Goal: Task Accomplishment & Management: Manage account settings

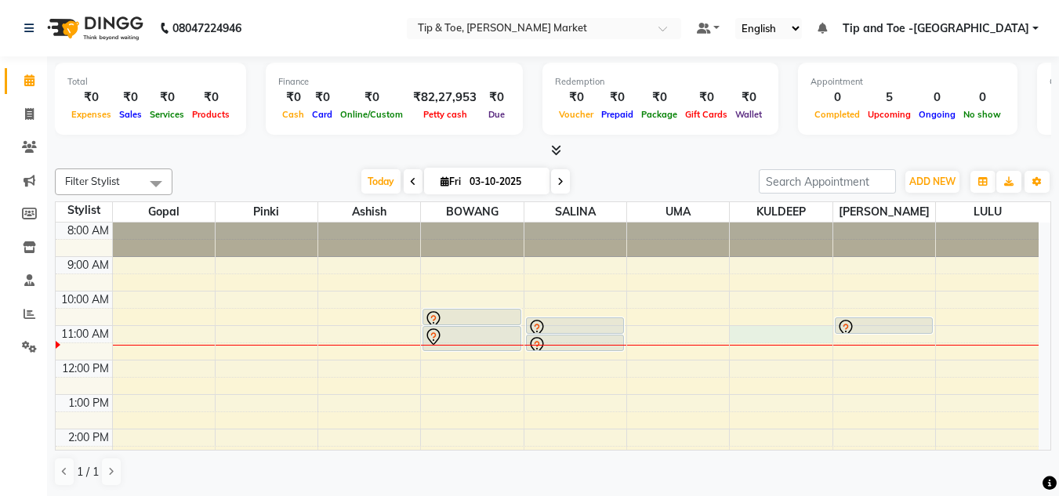
click at [783, 331] on div "8:00 AM 9:00 AM 10:00 AM 11:00 AM 12:00 PM 1:00 PM 2:00 PM 3:00 PM 4:00 PM 5:00…" at bounding box center [547, 447] width 983 height 448
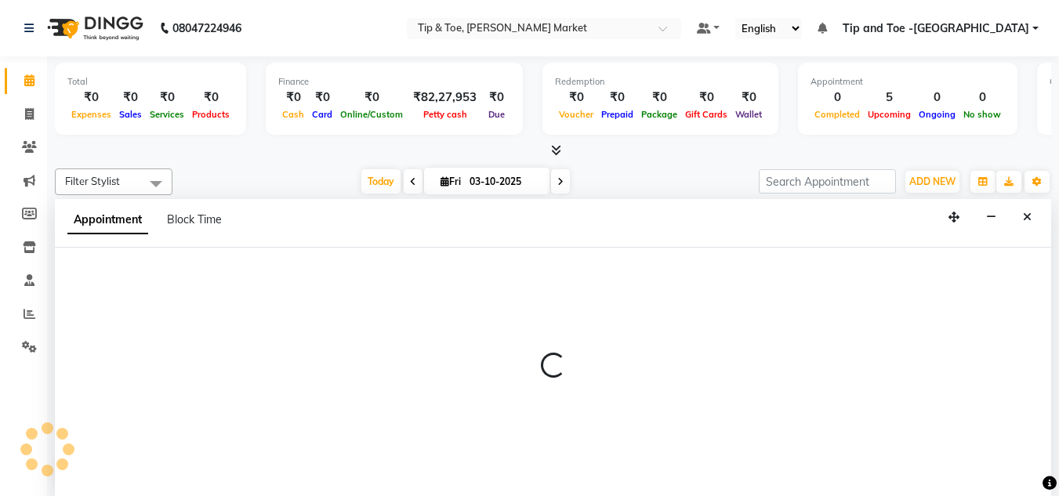
scroll to position [1, 0]
select select "75418"
select select "660"
select select "tentative"
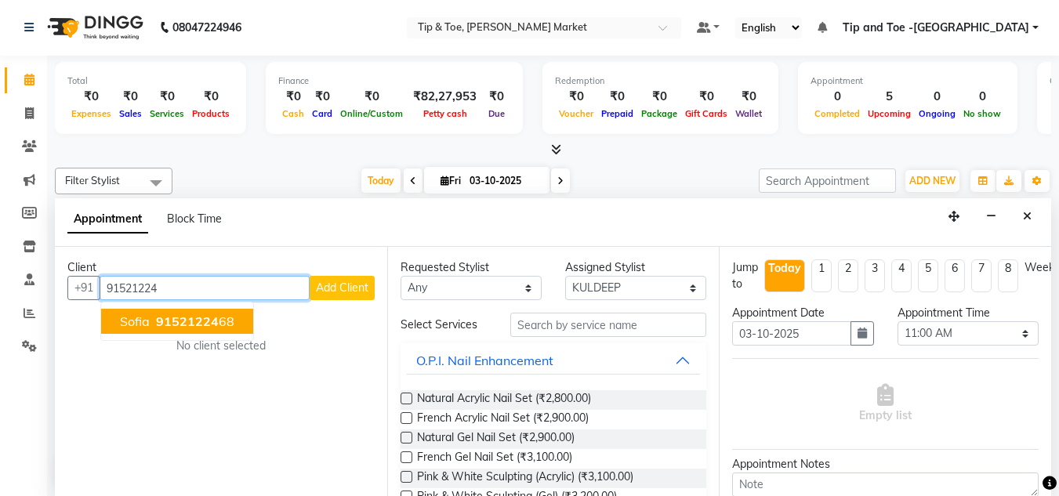
click at [145, 325] on span "Sofia" at bounding box center [135, 322] width 30 height 16
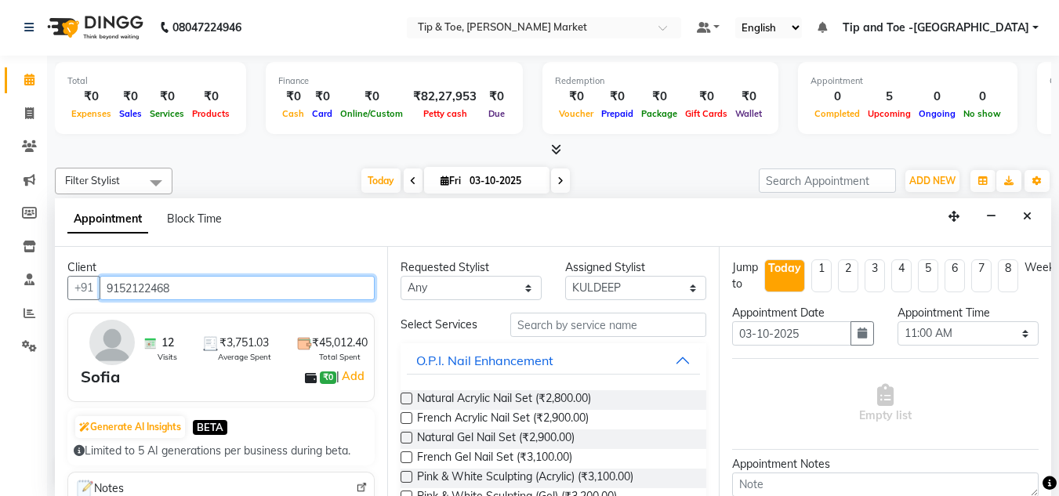
type input "9152122468"
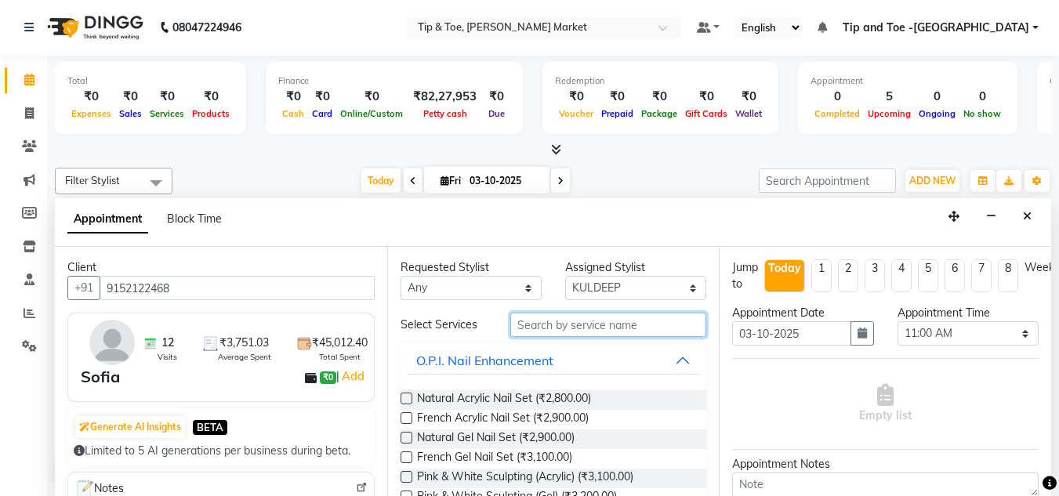
click at [522, 323] on input "text" at bounding box center [608, 325] width 196 height 24
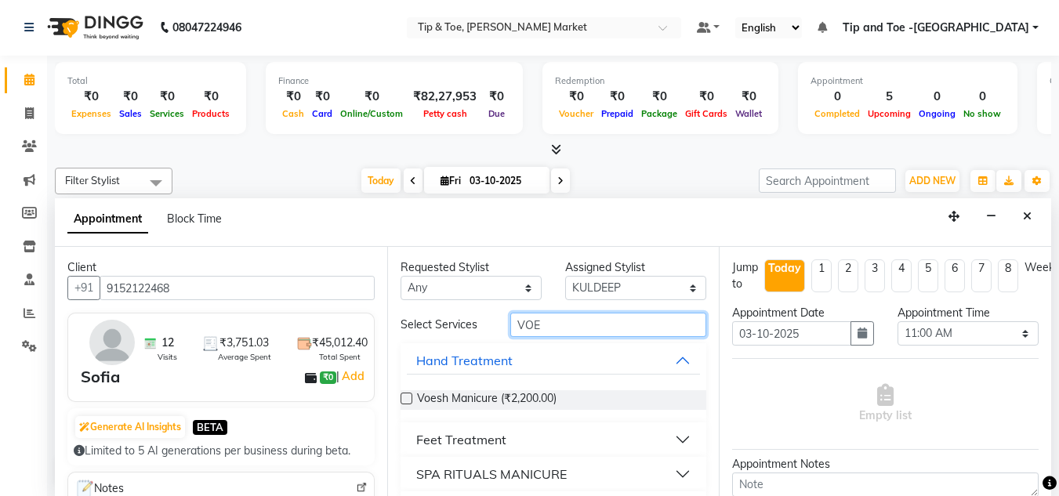
type input "VOE"
click at [434, 438] on div "Feet Treatment" at bounding box center [461, 439] width 90 height 19
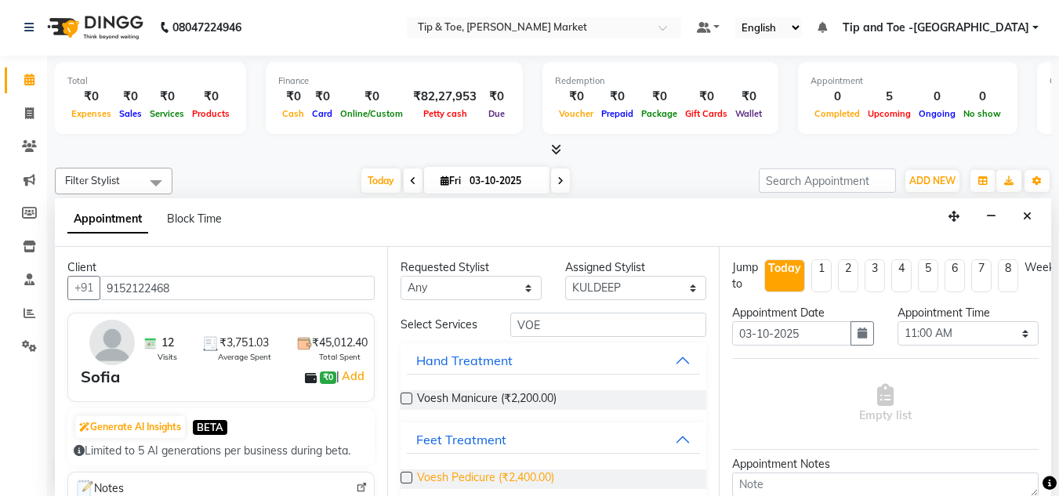
click at [431, 472] on span "Voesh Pedicure (₹2,400.00)" at bounding box center [485, 480] width 137 height 20
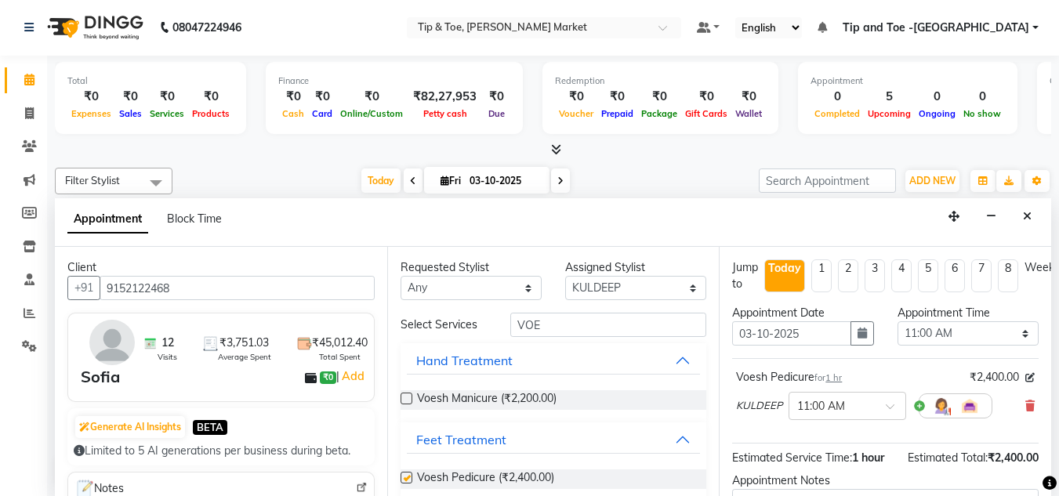
checkbox input "false"
click at [603, 287] on select "Select [PERSON_NAME] [PERSON_NAME] [PERSON_NAME] [PERSON_NAME]" at bounding box center [635, 288] width 141 height 24
select select "90516"
click at [565, 276] on select "Select [PERSON_NAME] [PERSON_NAME] [PERSON_NAME] [PERSON_NAME]" at bounding box center [635, 288] width 141 height 24
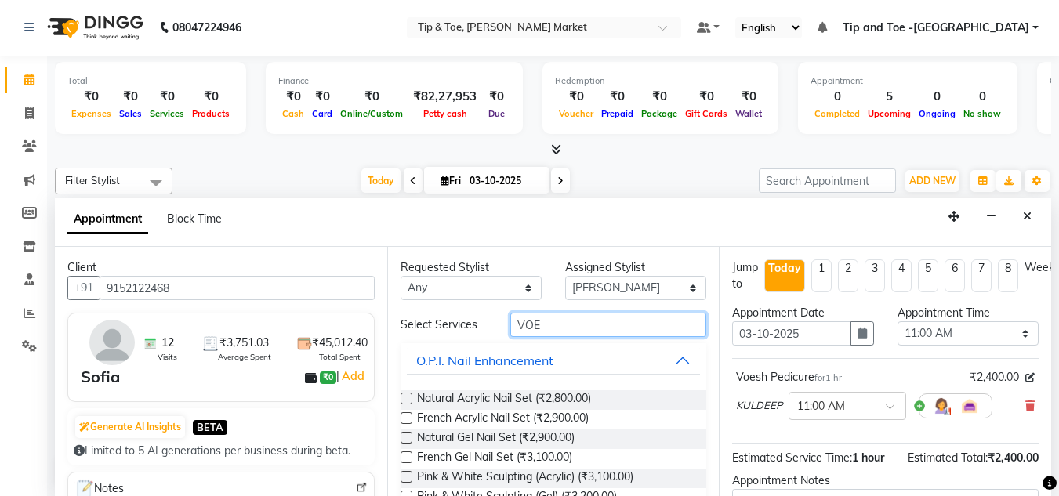
click at [550, 325] on input "VOE" at bounding box center [608, 325] width 196 height 24
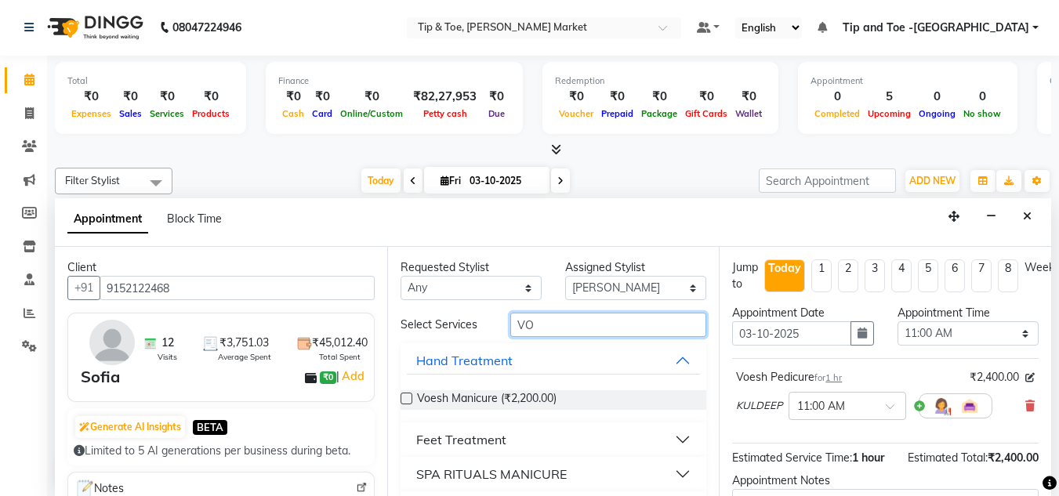
type input "V"
type input "VOE"
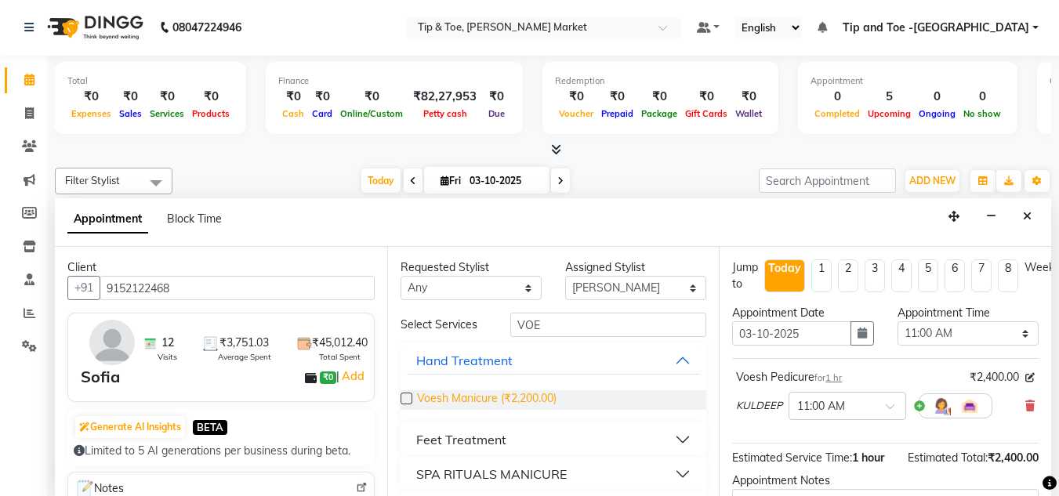
click at [437, 397] on span "Voesh Manicure (₹2,200.00)" at bounding box center [487, 400] width 140 height 20
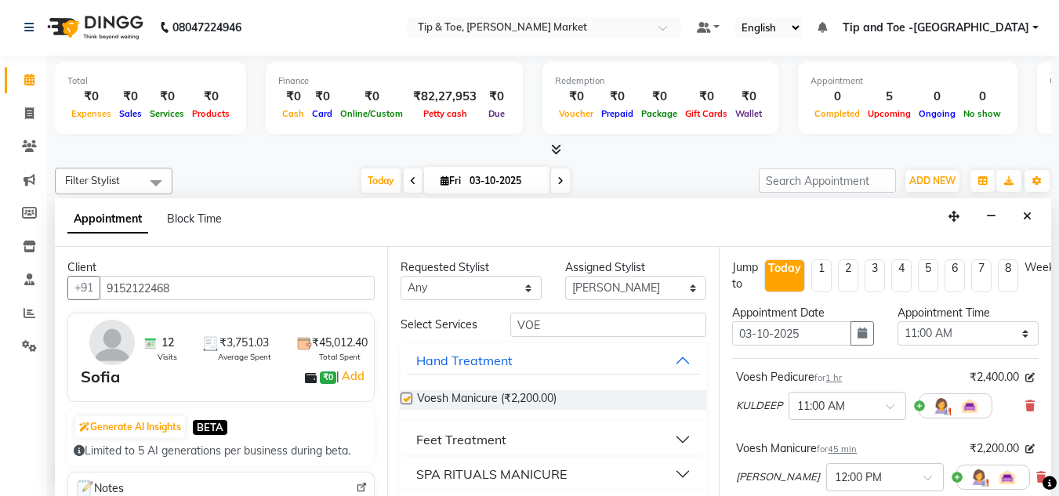
checkbox input "false"
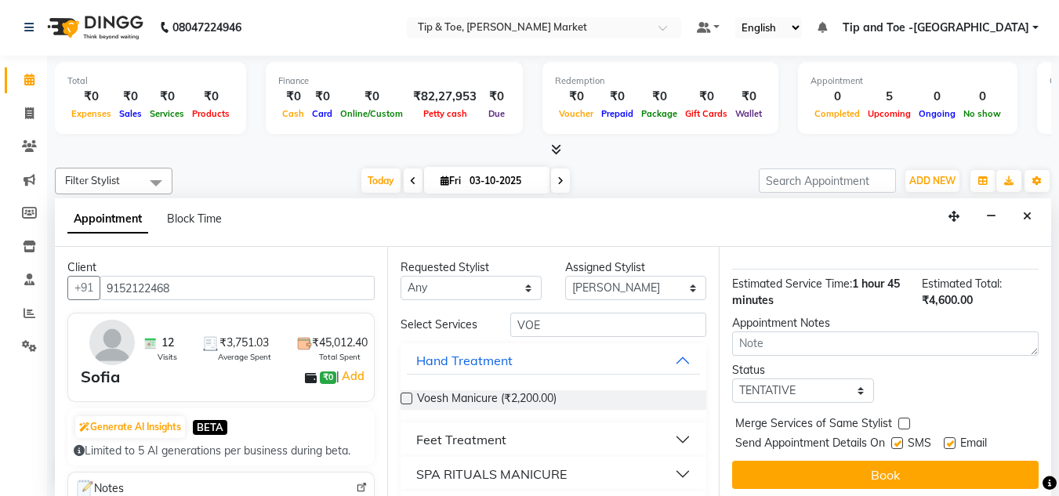
scroll to position [263, 0]
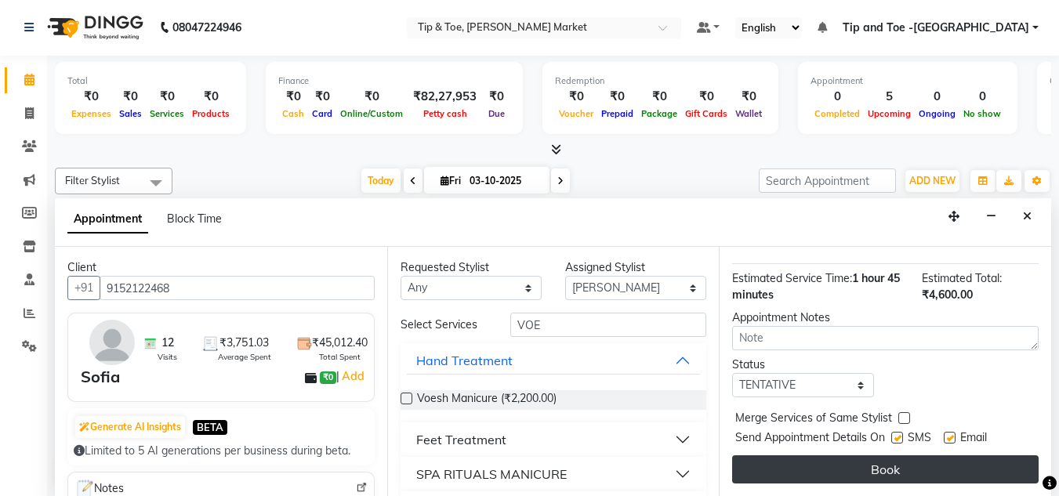
click at [853, 455] on button "Book" at bounding box center [885, 469] width 307 height 28
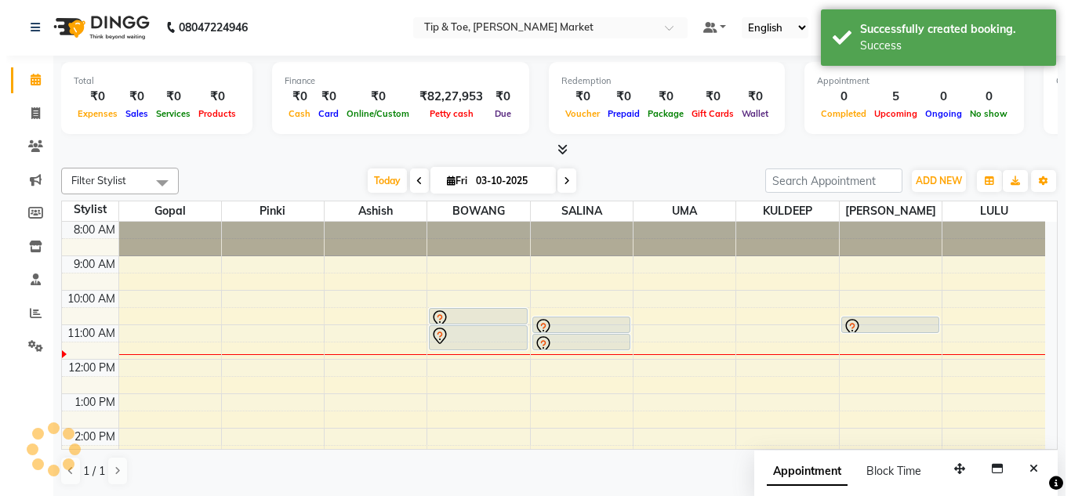
scroll to position [0, 0]
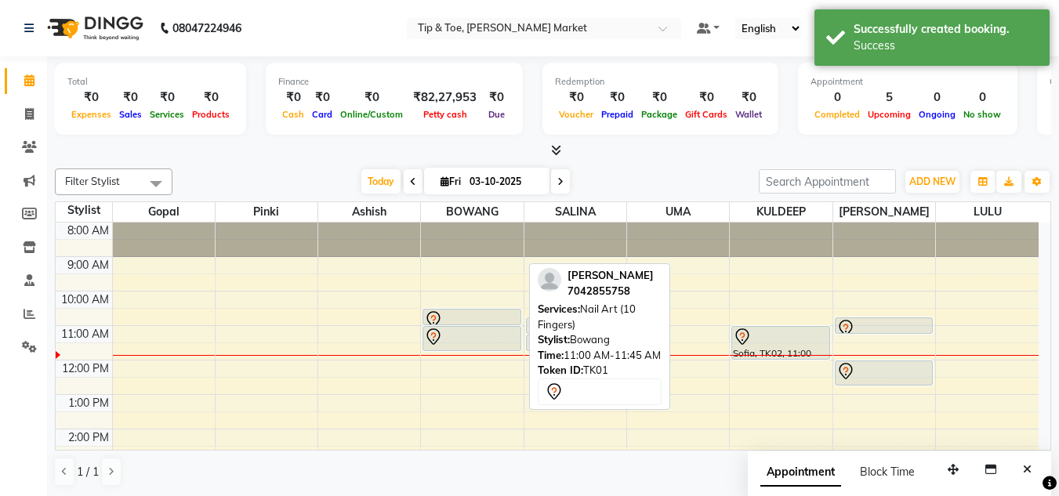
click at [447, 332] on div at bounding box center [471, 337] width 95 height 19
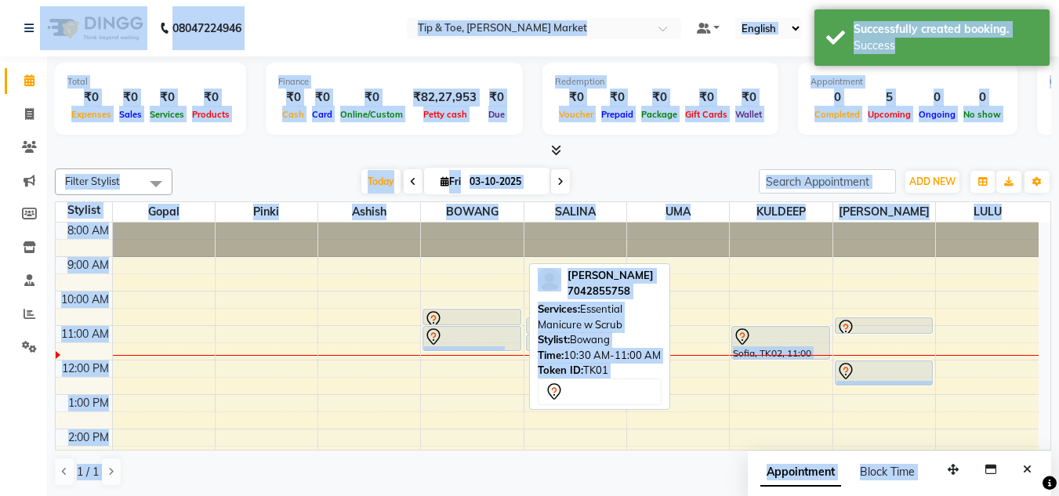
click at [477, 325] on div at bounding box center [471, 324] width 96 height 6
select select "7"
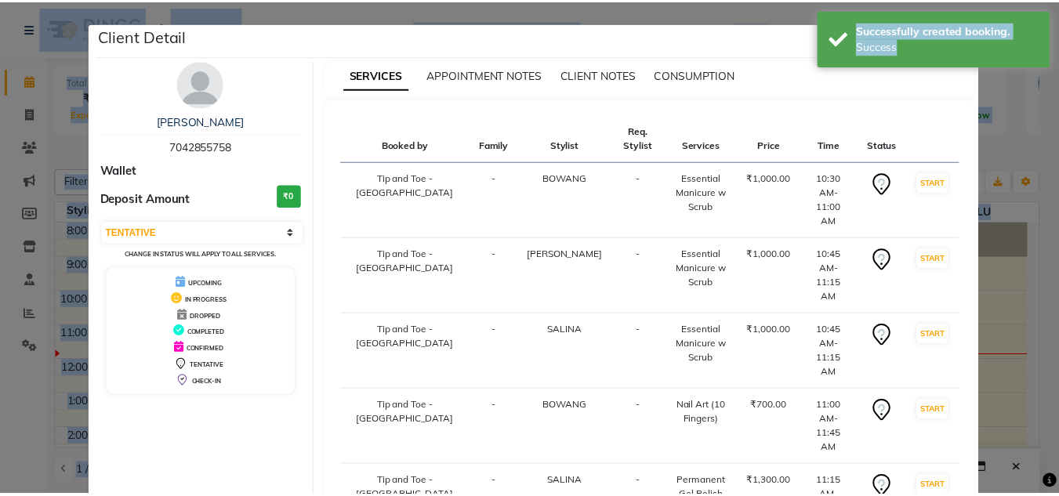
scroll to position [59, 0]
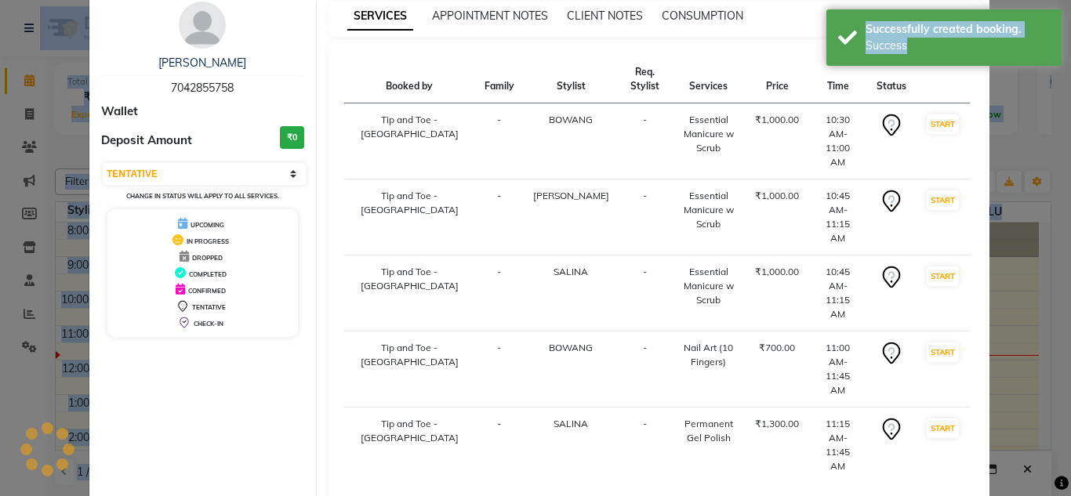
select select "service"
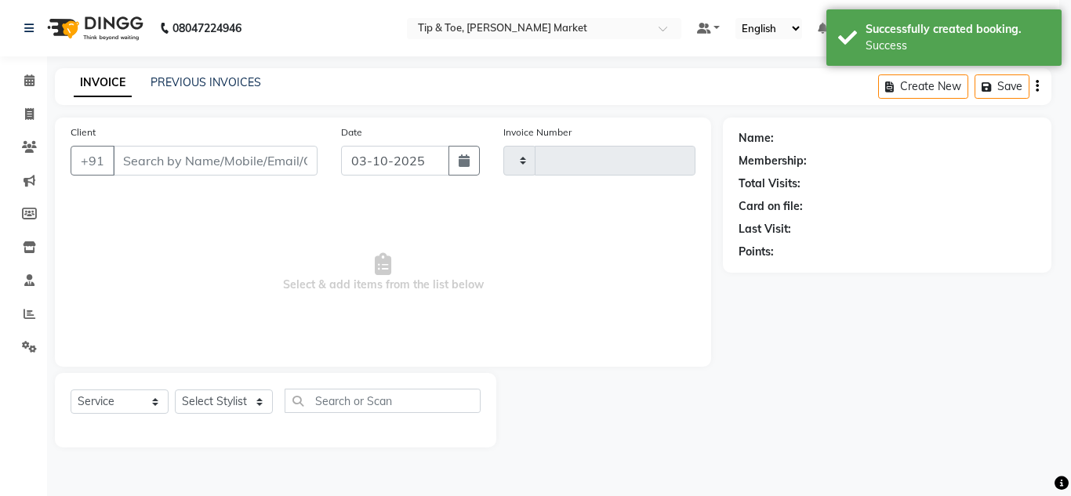
type input "1553"
select select "5940"
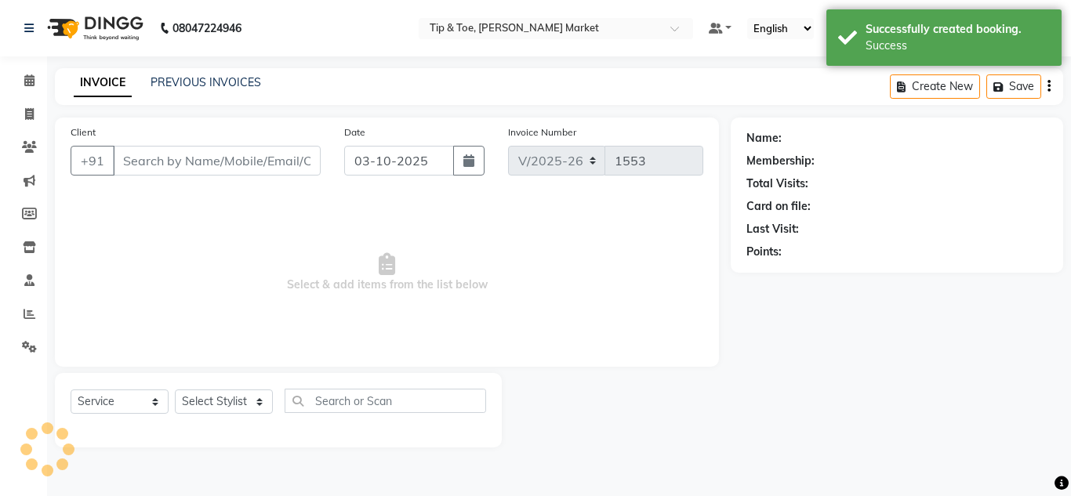
type input "7042855758"
select select "90516"
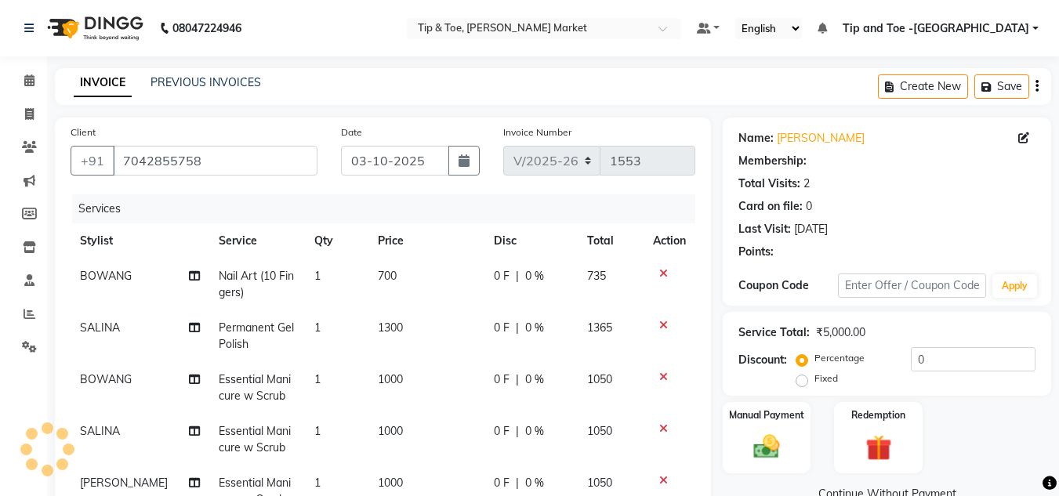
select select "1: Object"
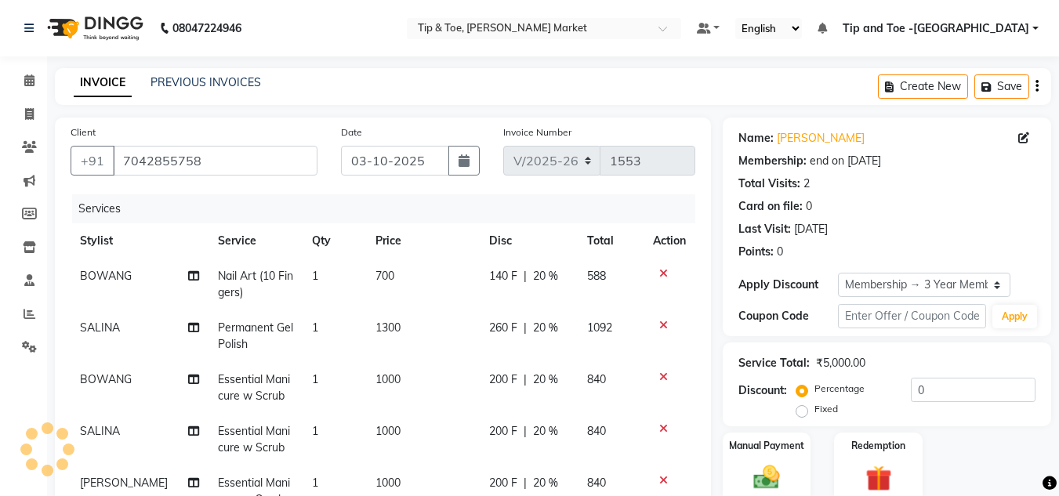
type input "20"
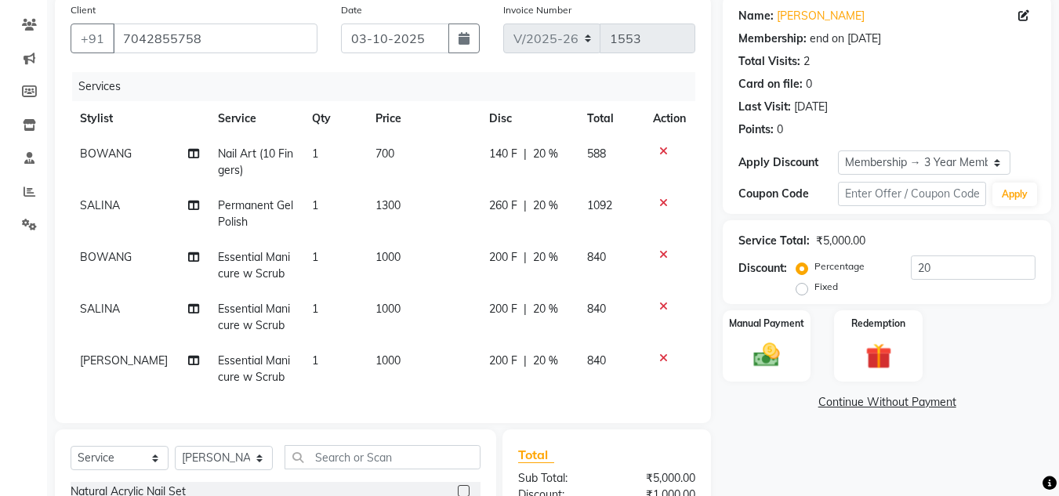
scroll to position [157, 0]
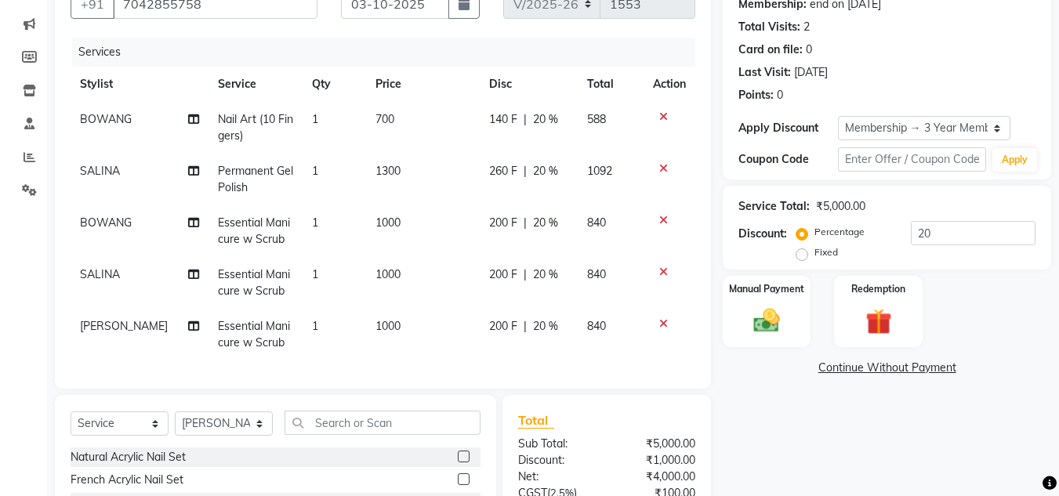
click at [376, 114] on span "700" at bounding box center [385, 119] width 19 height 14
select select "41981"
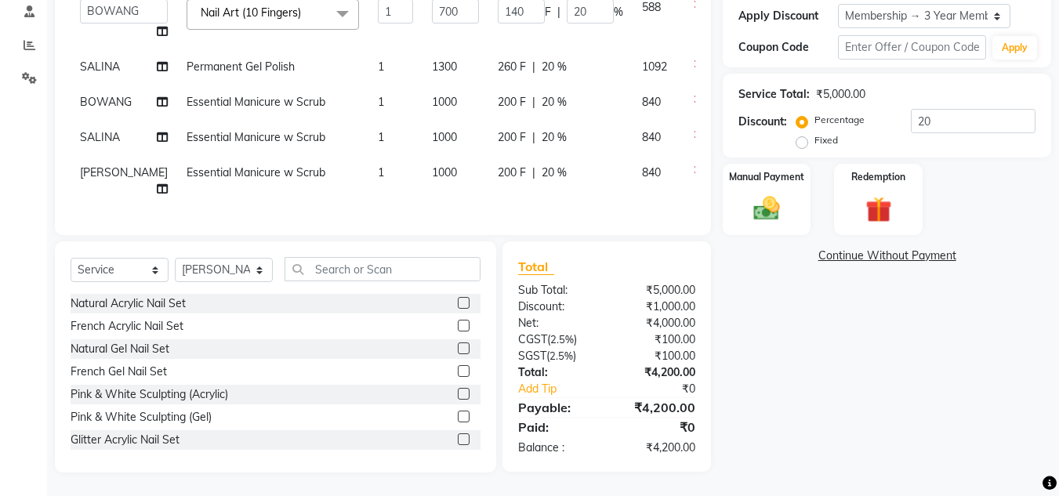
scroll to position [219, 0]
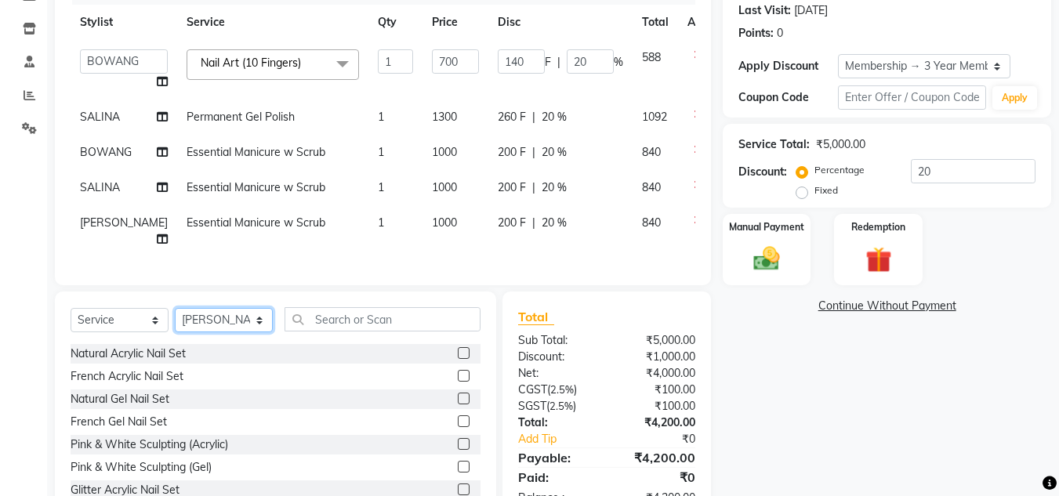
click at [227, 332] on select "Select Stylist Ashish BOWANG [GEOGRAPHIC_DATA] branch login Gopal KULDEEP LULU …" at bounding box center [224, 320] width 98 height 24
select select "41981"
click at [175, 332] on select "Select Stylist Ashish BOWANG [GEOGRAPHIC_DATA] branch login Gopal KULDEEP LULU …" at bounding box center [224, 320] width 98 height 24
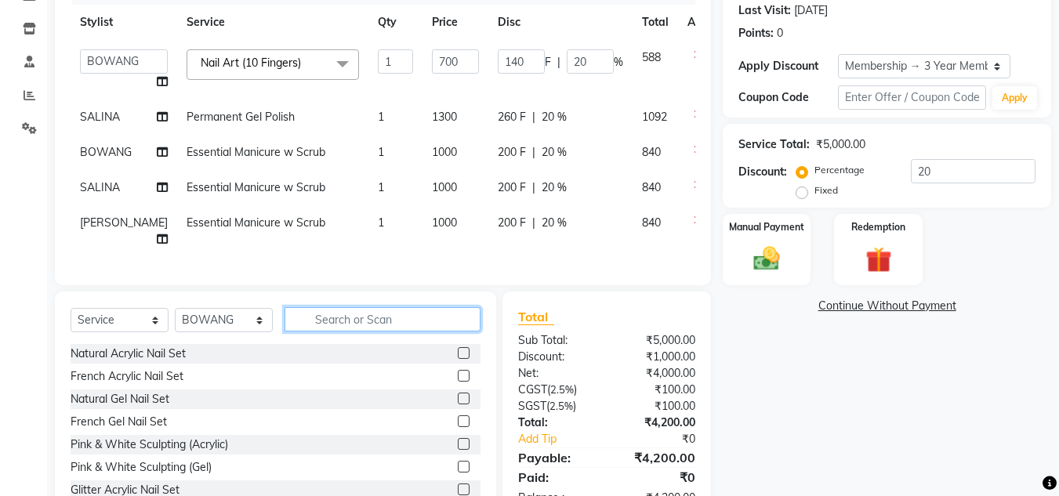
click at [330, 332] on input "text" at bounding box center [383, 319] width 196 height 24
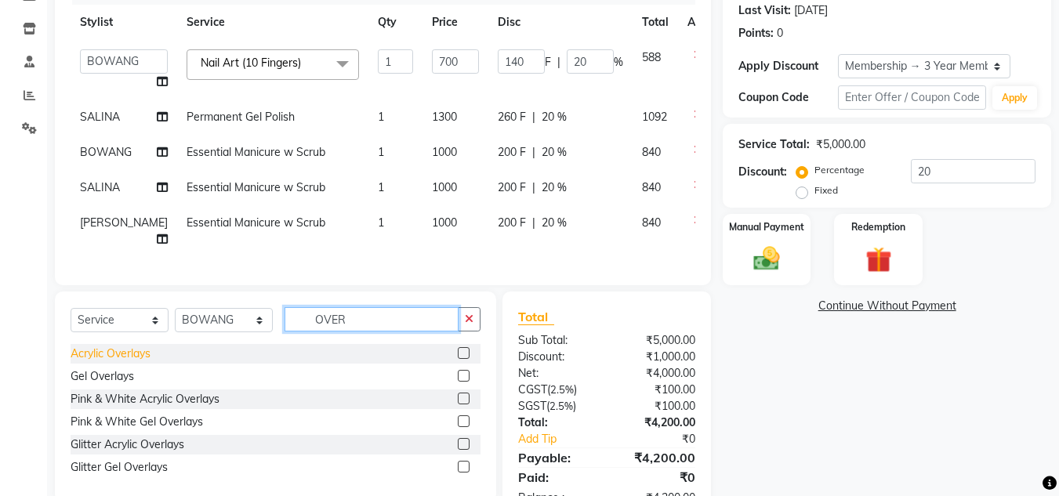
type input "OVER"
click at [142, 362] on div "Acrylic Overlays" at bounding box center [111, 354] width 80 height 16
checkbox input "false"
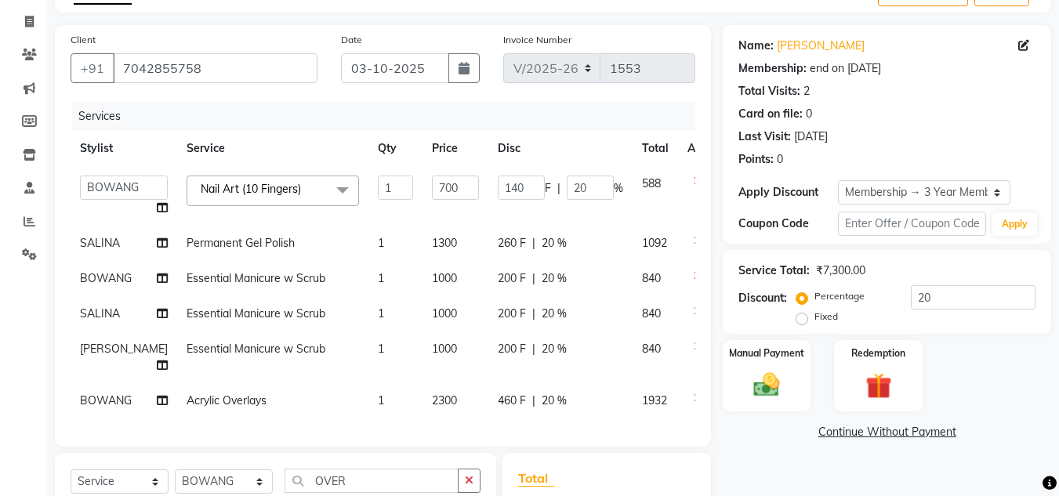
scroll to position [157, 0]
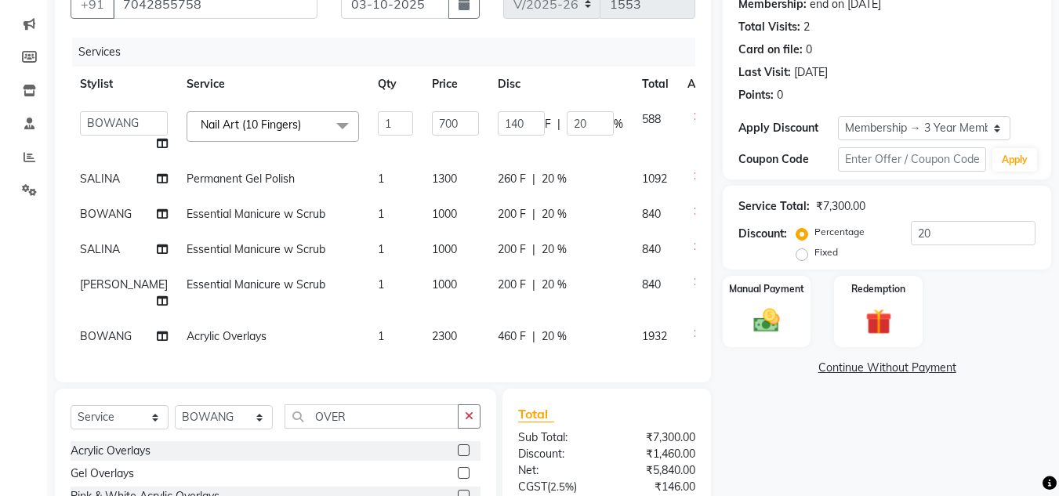
click at [203, 123] on span "Nail Art (10 Fingers)" at bounding box center [251, 125] width 100 height 14
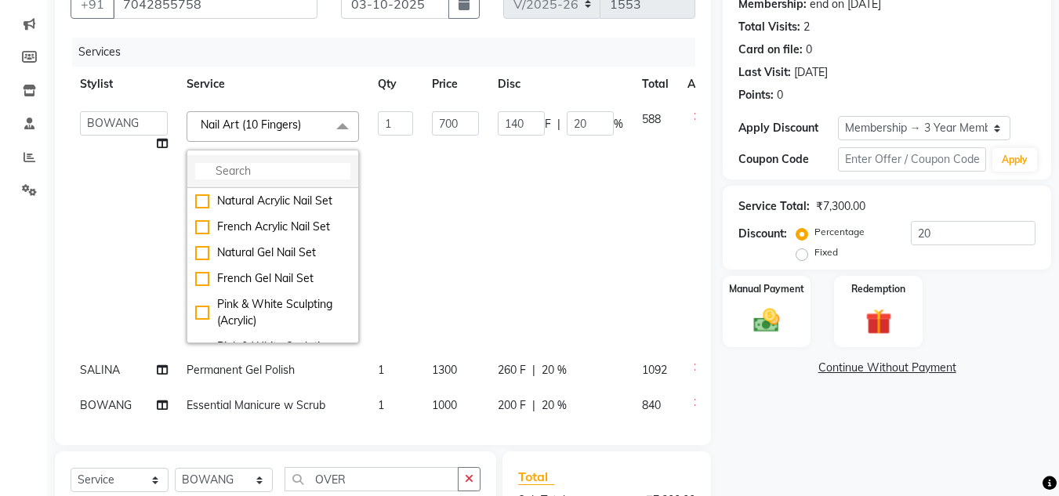
click at [209, 164] on input "multiselect-search" at bounding box center [272, 171] width 155 height 16
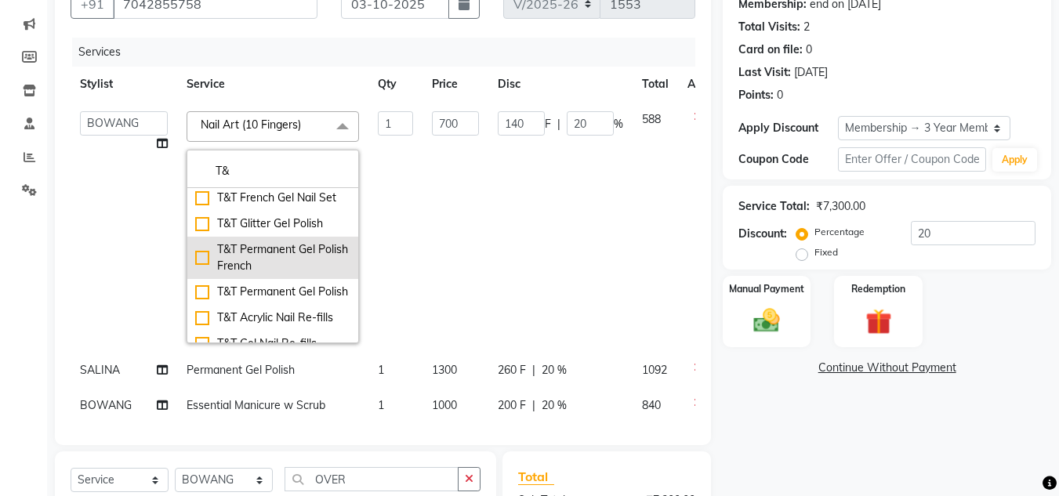
scroll to position [235, 0]
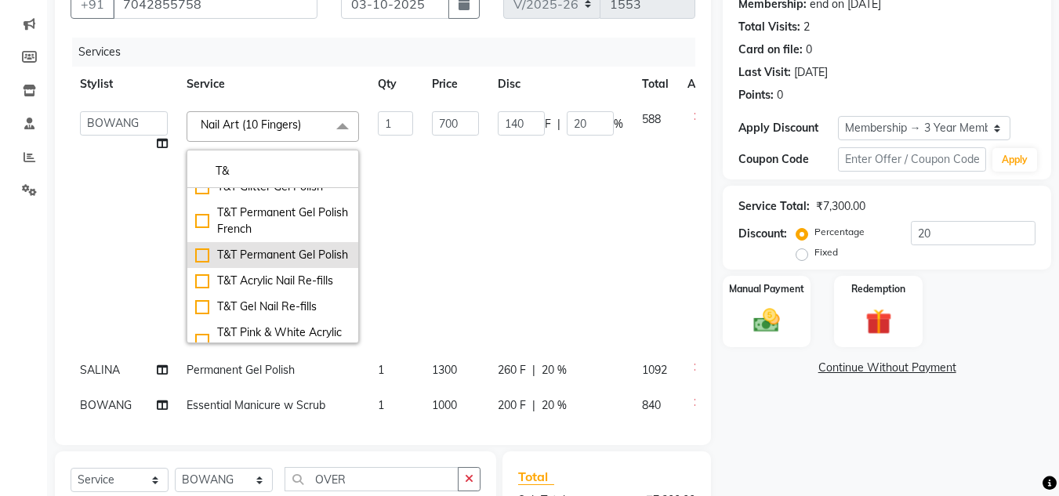
type input "T&"
click at [227, 263] on div "T&T Permanent Gel Polish" at bounding box center [272, 255] width 155 height 16
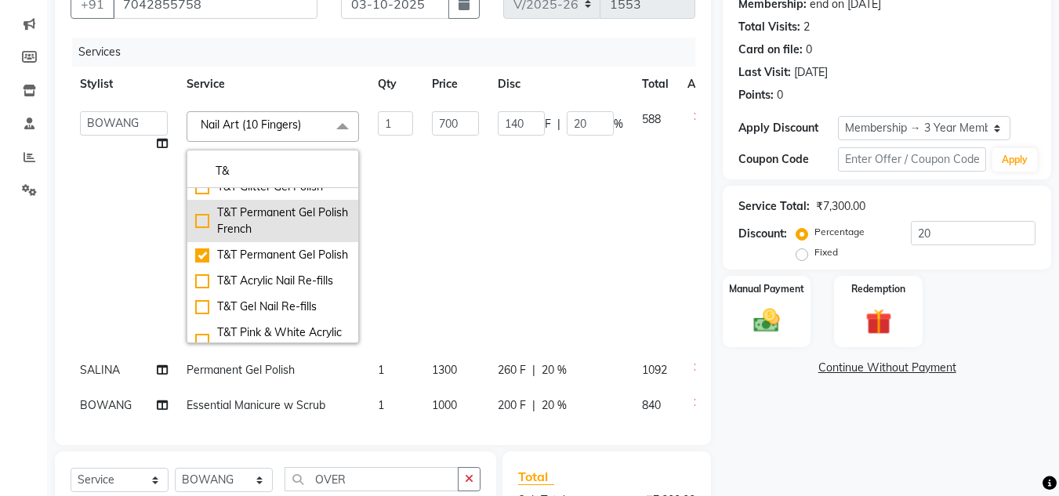
checkbox input "true"
type input "900"
type input "180"
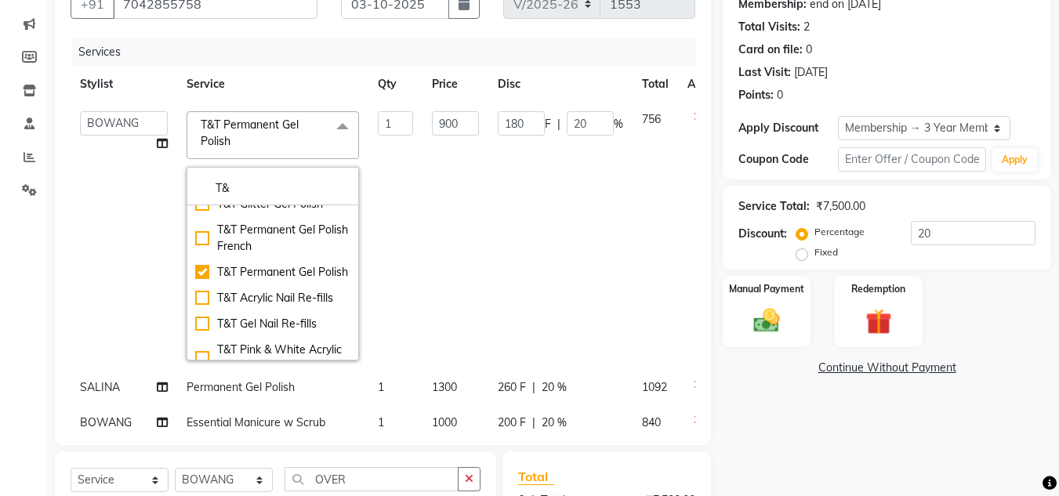
click at [553, 221] on td "180 F | 20 %" at bounding box center [560, 236] width 144 height 268
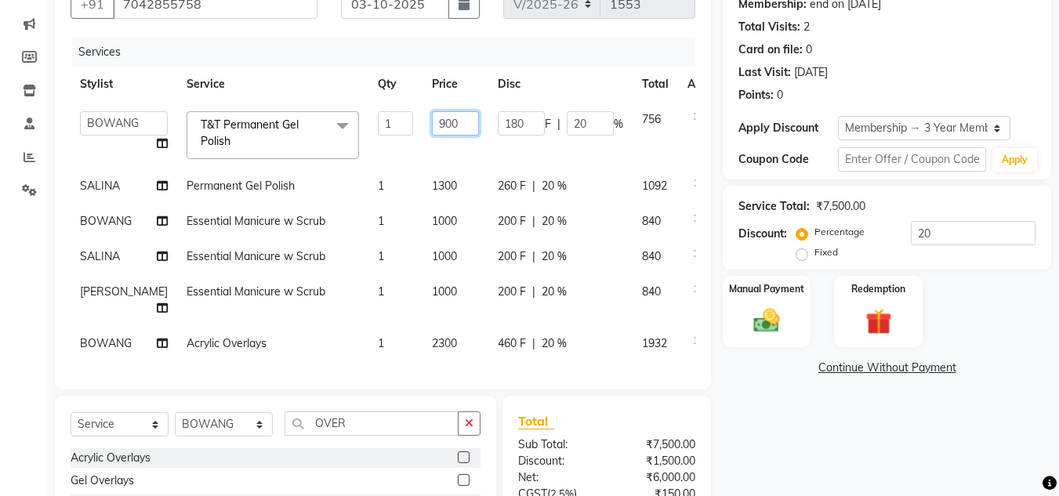
click at [432, 122] on input "900" at bounding box center [455, 123] width 47 height 24
type input "1100"
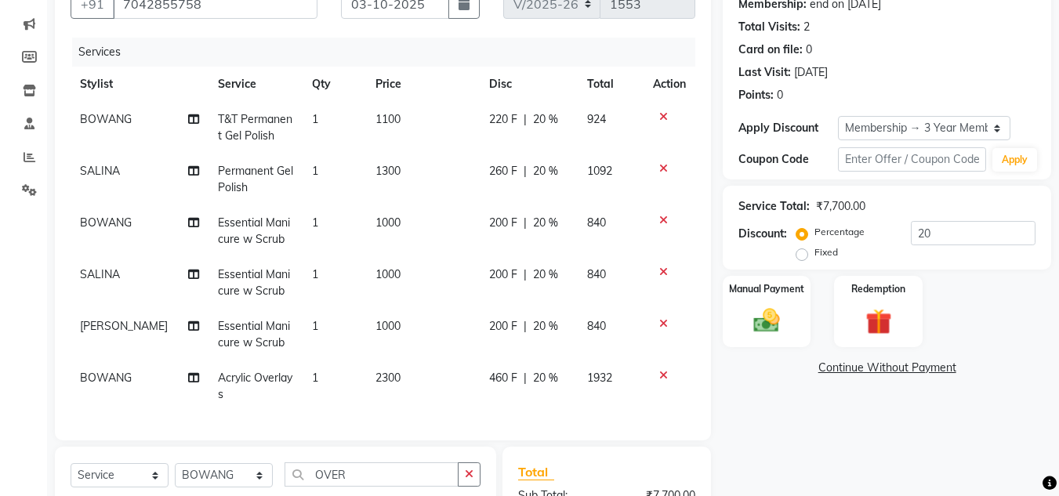
click at [126, 147] on td "BOWANG Split Commission" at bounding box center [140, 128] width 138 height 52
select select "41981"
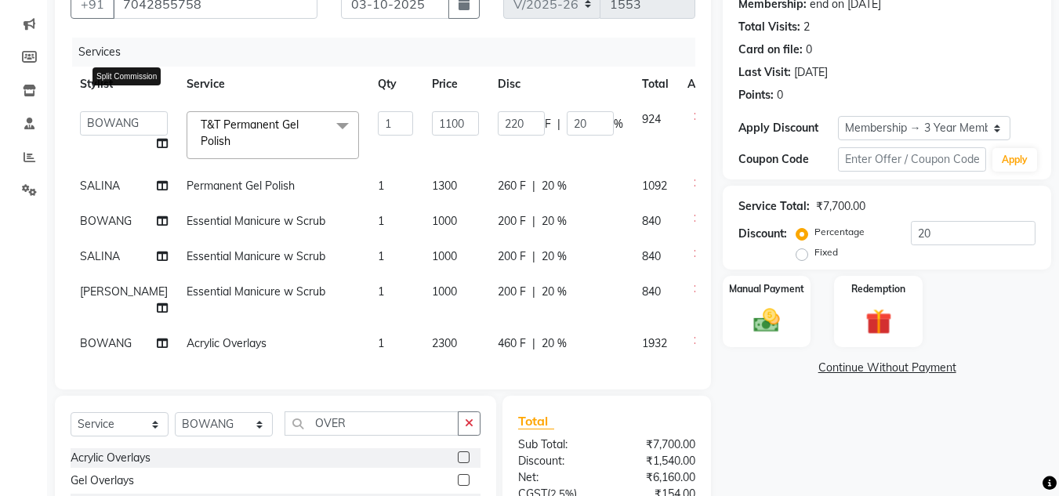
click at [157, 140] on icon at bounding box center [162, 143] width 11 height 11
select select "41981"
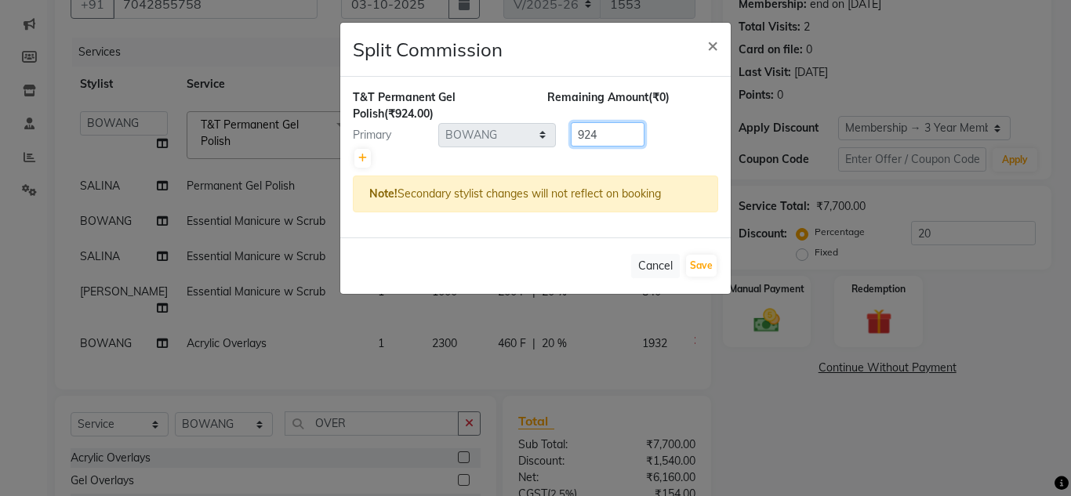
click at [614, 136] on input "924" at bounding box center [608, 134] width 74 height 24
type input "9"
type input "1"
click at [359, 154] on icon at bounding box center [362, 158] width 9 height 9
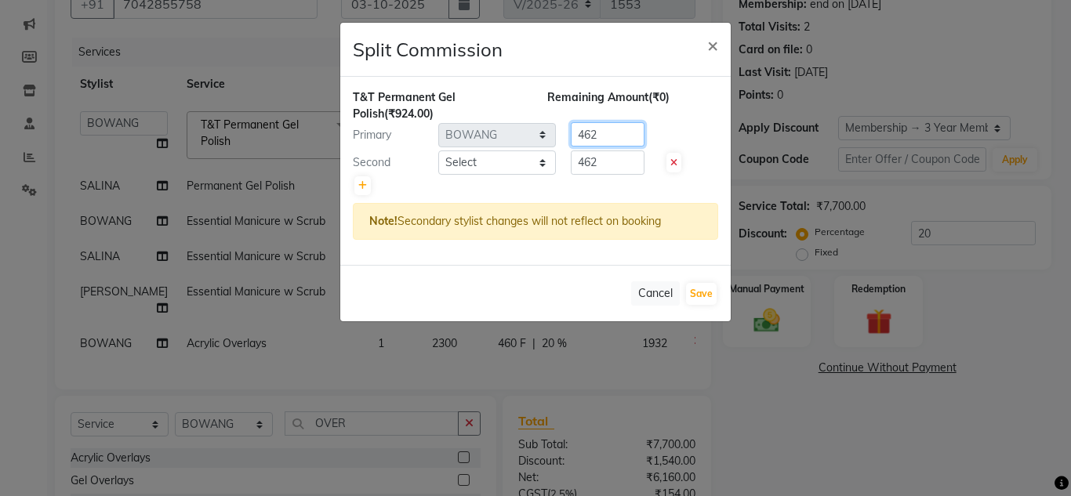
click at [601, 132] on input "462" at bounding box center [608, 134] width 74 height 24
type input "4"
type input "550"
click at [602, 161] on input "462" at bounding box center [608, 163] width 74 height 24
type input "4"
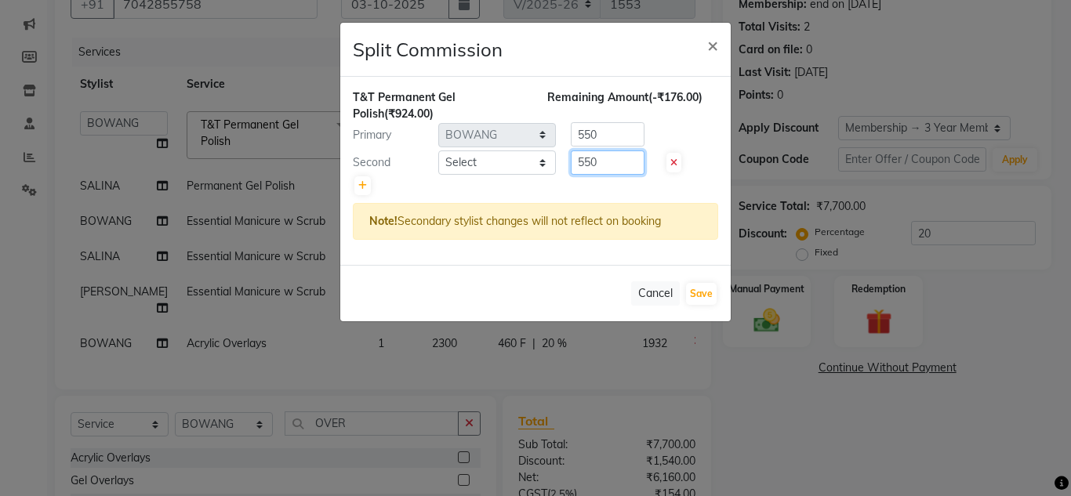
type input "550"
click at [364, 168] on div "Second" at bounding box center [389, 162] width 97 height 16
click at [498, 163] on select "Select Ashish BOWANG [GEOGRAPHIC_DATA] branch login Gopal KULDEEP LULU [PERSON_…" at bounding box center [497, 163] width 118 height 24
select select "41987"
click at [438, 151] on select "Select Ashish BOWANG [GEOGRAPHIC_DATA] branch login Gopal KULDEEP LULU [PERSON_…" at bounding box center [497, 163] width 118 height 24
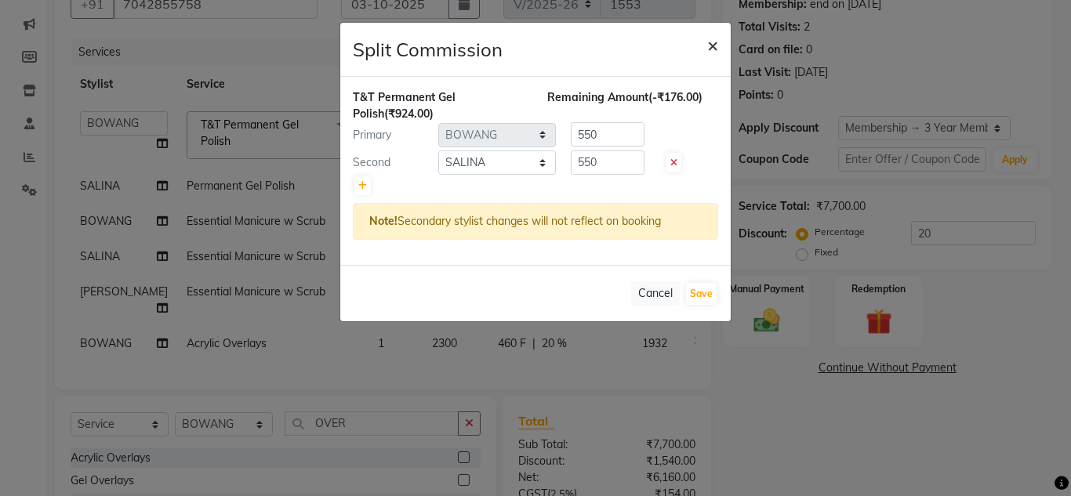
click at [713, 41] on span "×" at bounding box center [712, 45] width 11 height 24
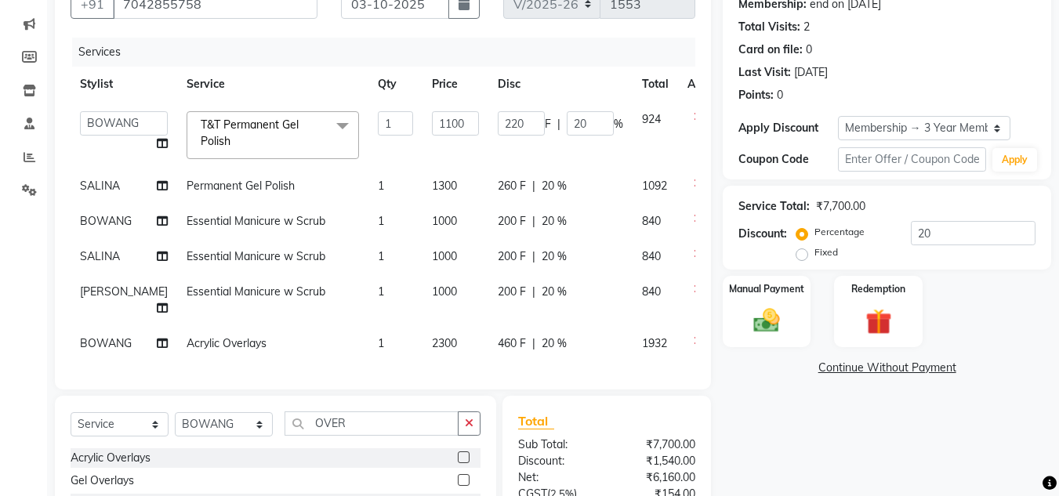
click at [371, 150] on td "1" at bounding box center [395, 135] width 54 height 67
click at [213, 184] on span "Permanent Gel Polish" at bounding box center [241, 186] width 108 height 14
select select "41987"
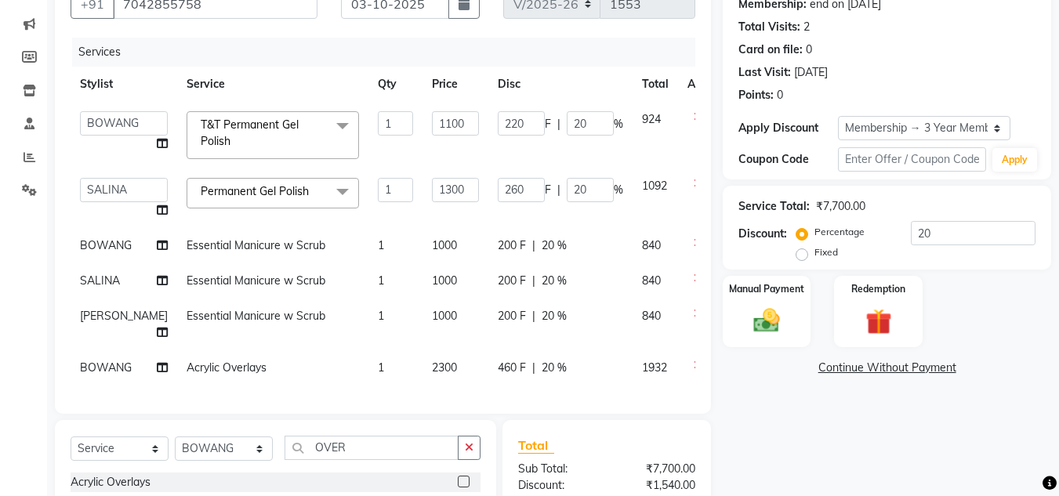
click at [223, 191] on span "Permanent Gel Polish" at bounding box center [255, 191] width 108 height 14
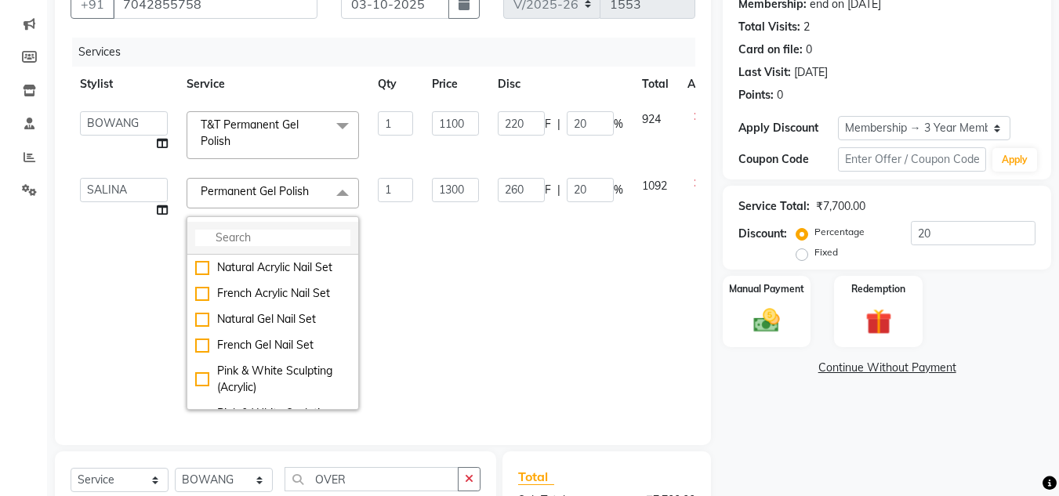
click at [230, 241] on input "multiselect-search" at bounding box center [272, 238] width 155 height 16
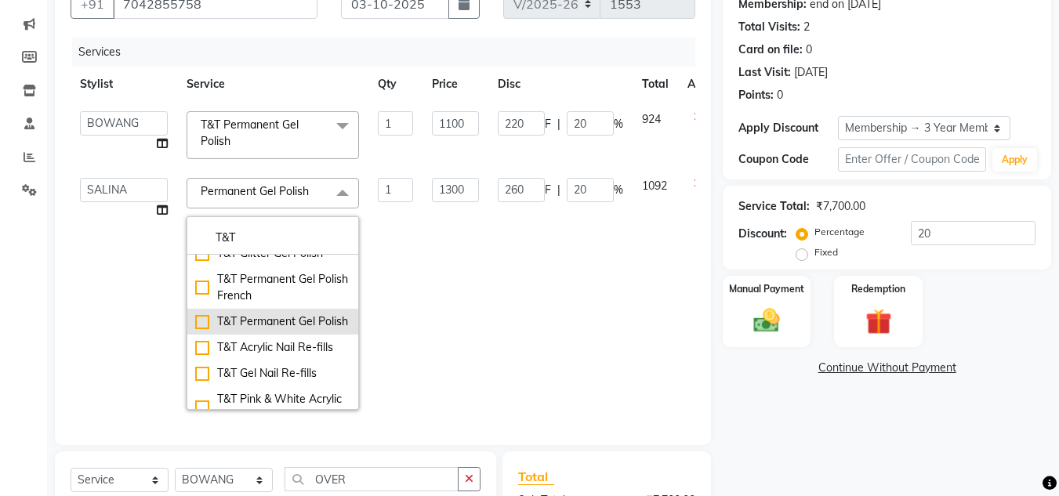
type input "T&T"
click at [246, 330] on div "T&T Permanent Gel Polish" at bounding box center [272, 322] width 155 height 16
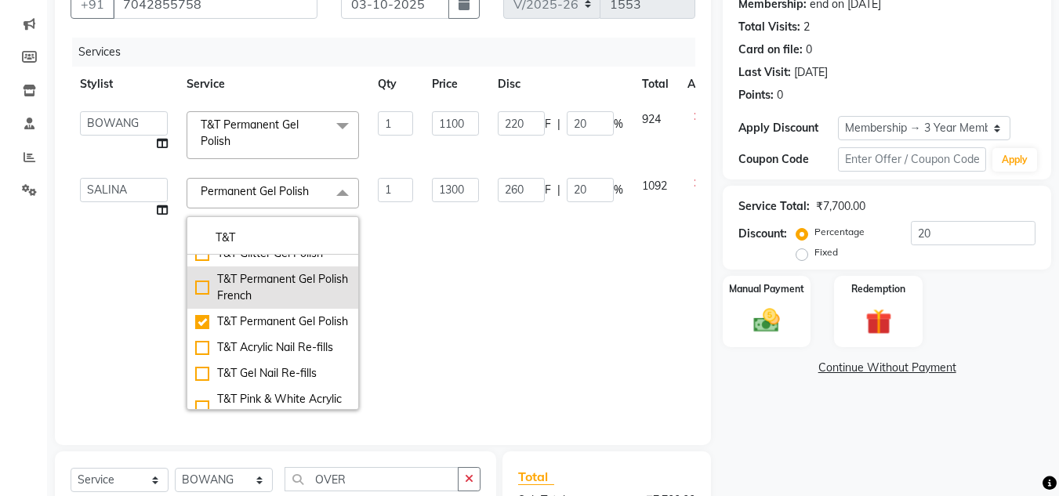
checkbox input "true"
type input "900"
type input "180"
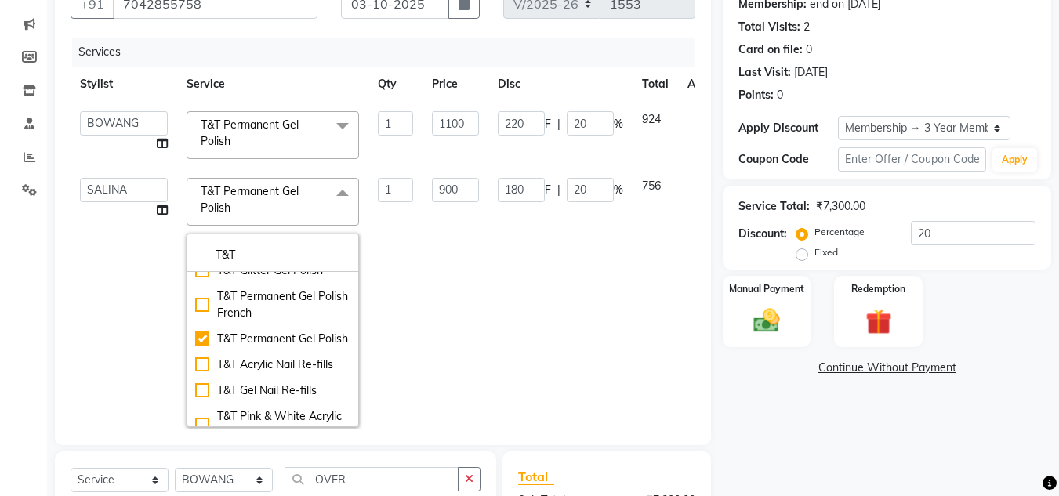
click at [488, 338] on td "180 F | 20 %" at bounding box center [560, 303] width 144 height 268
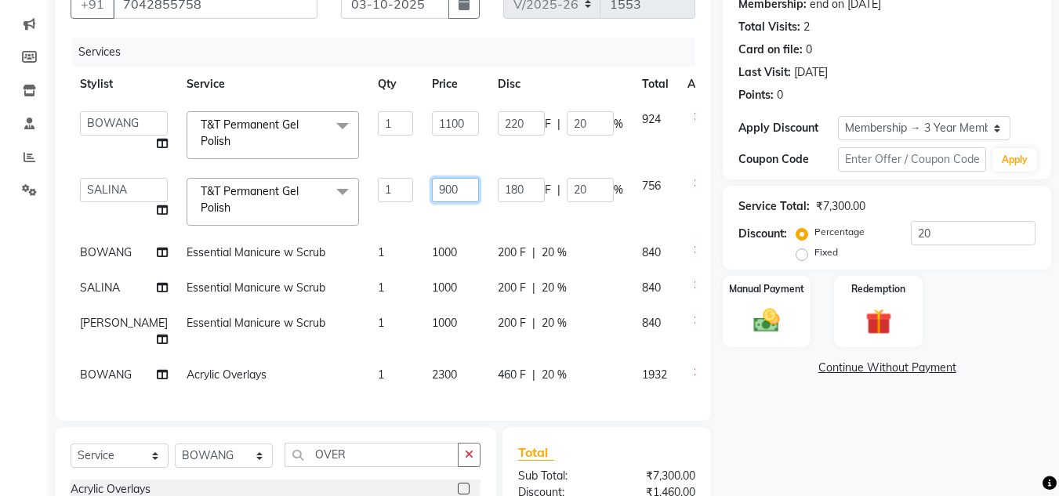
click at [432, 191] on input "900" at bounding box center [455, 190] width 47 height 24
type input "1100"
click at [380, 213] on tbody "Ashish BOWANG [GEOGRAPHIC_DATA] branch login Gopal KULDEEP LULU [PERSON_NAME] […" at bounding box center [400, 247] width 659 height 291
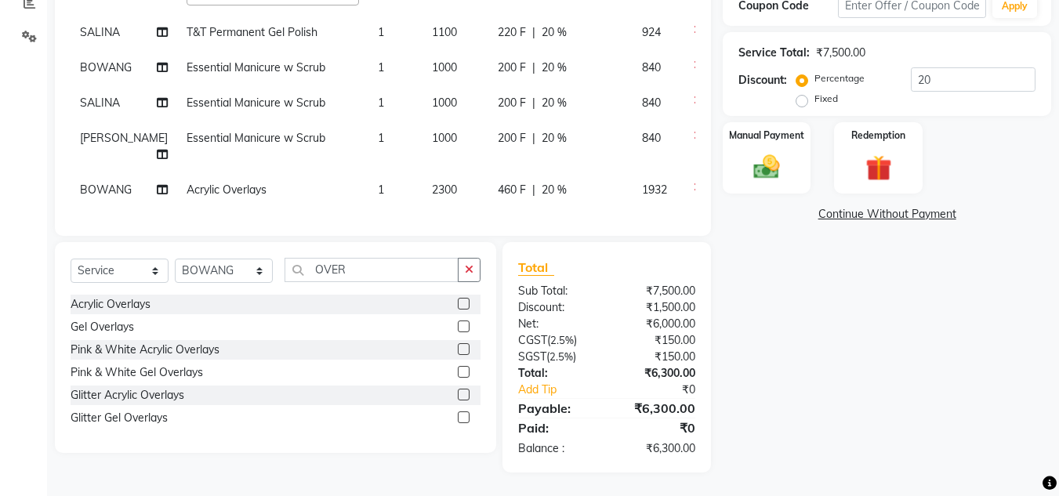
scroll to position [187, 0]
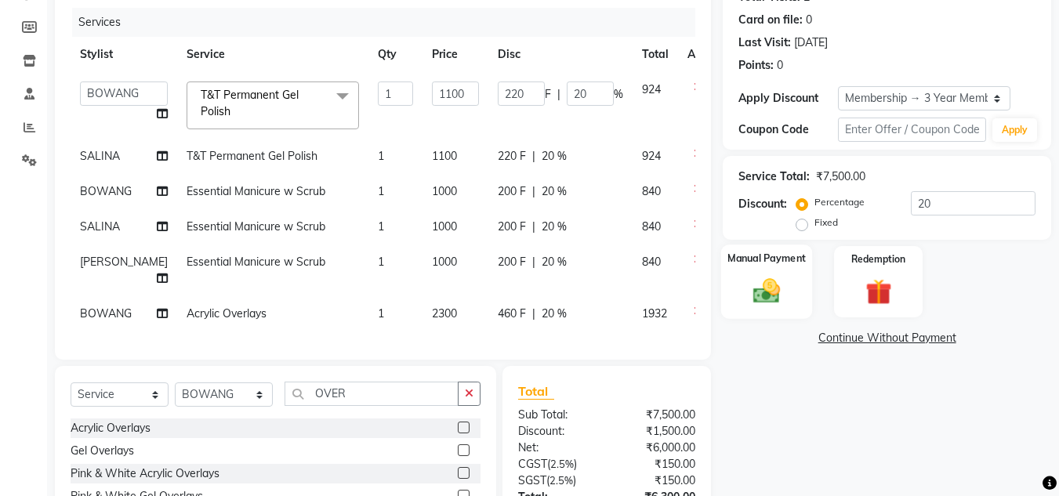
click at [753, 274] on div "Manual Payment" at bounding box center [767, 282] width 92 height 74
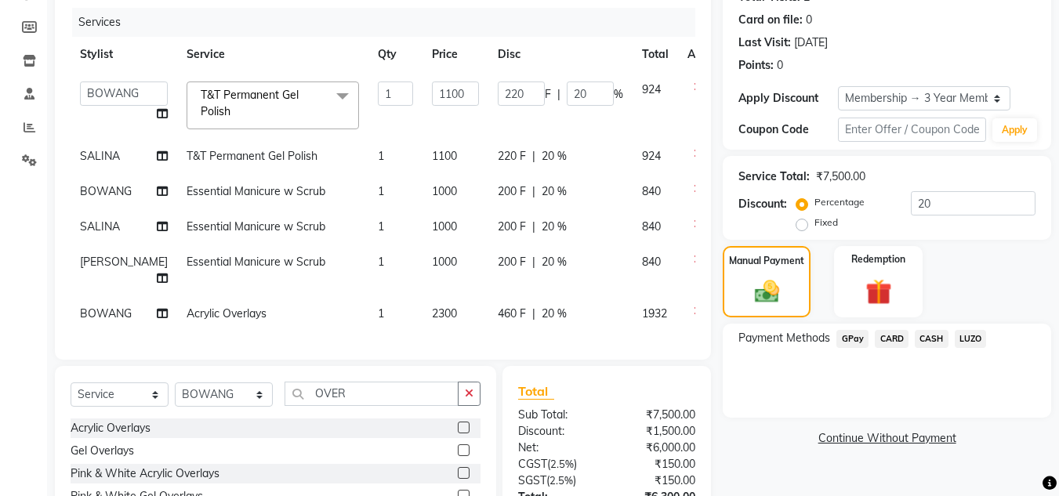
click at [889, 335] on span "CARD" at bounding box center [892, 339] width 34 height 18
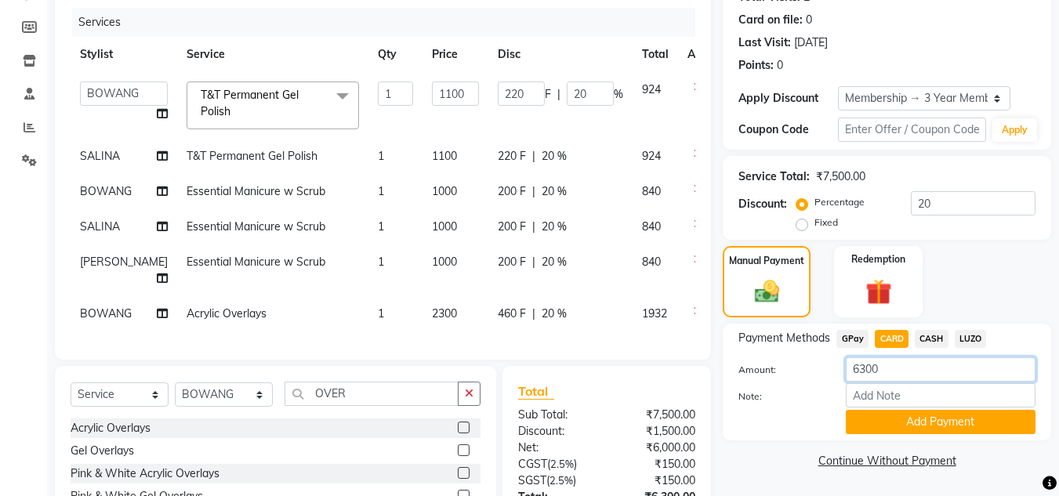
click at [894, 372] on input "6300" at bounding box center [941, 369] width 190 height 24
type input "6"
type input "2856"
click at [900, 421] on button "Add Payment" at bounding box center [941, 422] width 190 height 24
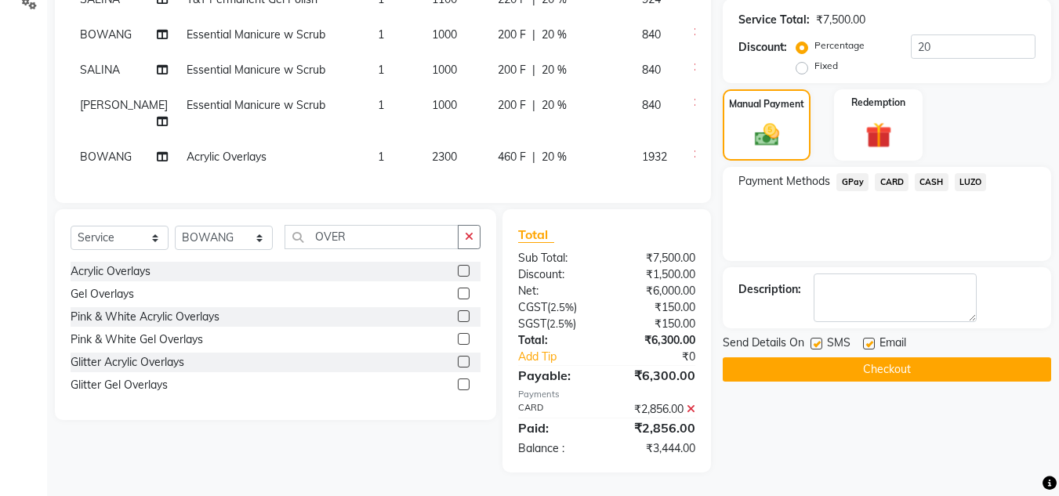
scroll to position [388, 0]
click at [885, 173] on span "CARD" at bounding box center [892, 182] width 34 height 18
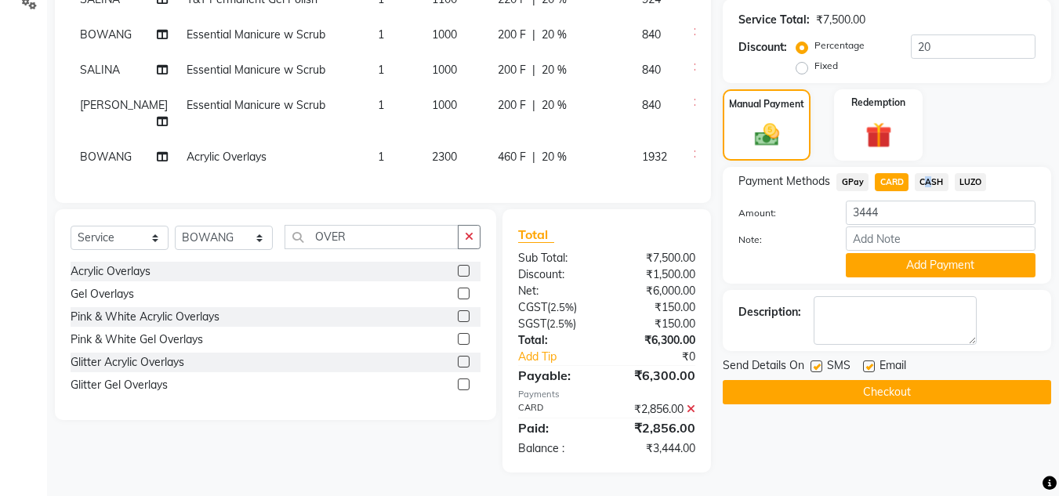
click at [926, 173] on span "CASH" at bounding box center [932, 182] width 34 height 18
click at [690, 408] on icon at bounding box center [691, 409] width 9 height 11
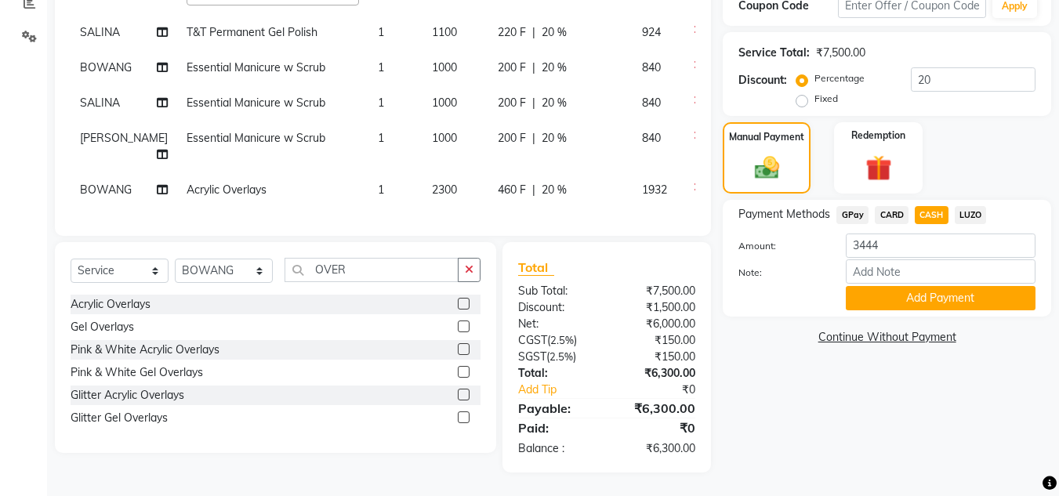
scroll to position [355, 0]
click at [890, 206] on span "CARD" at bounding box center [892, 215] width 34 height 18
click at [889, 234] on input "6300" at bounding box center [941, 246] width 190 height 24
type input "6"
type input "2856"
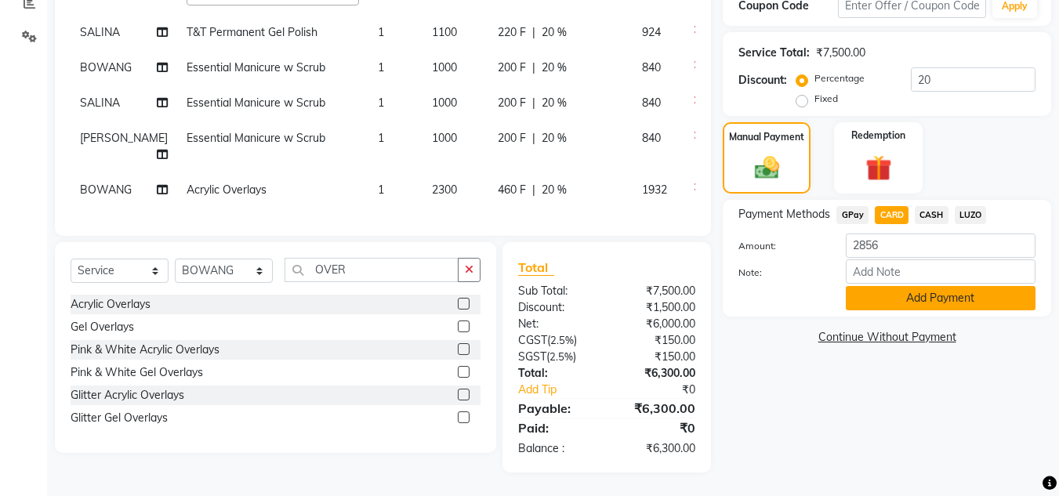
click at [901, 286] on button "Add Payment" at bounding box center [941, 298] width 190 height 24
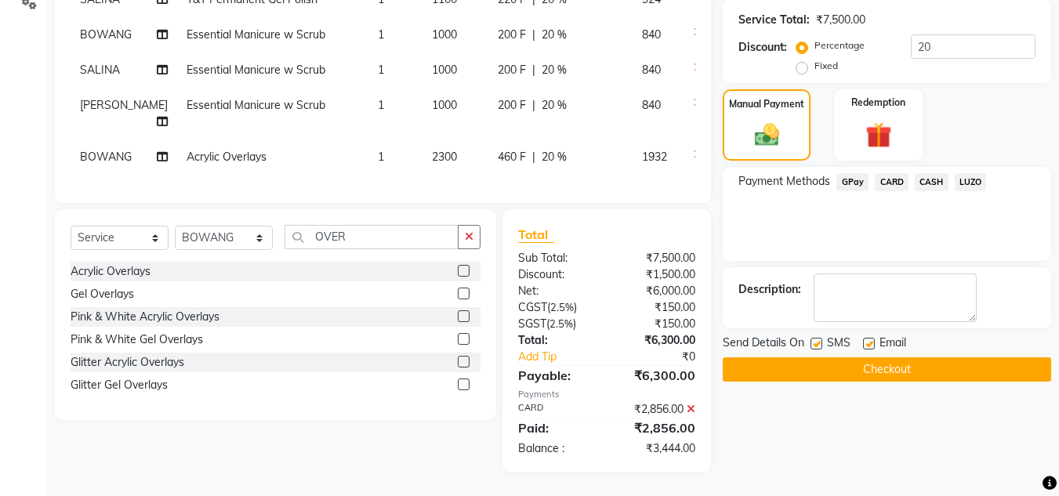
click at [930, 173] on span "CASH" at bounding box center [932, 182] width 34 height 18
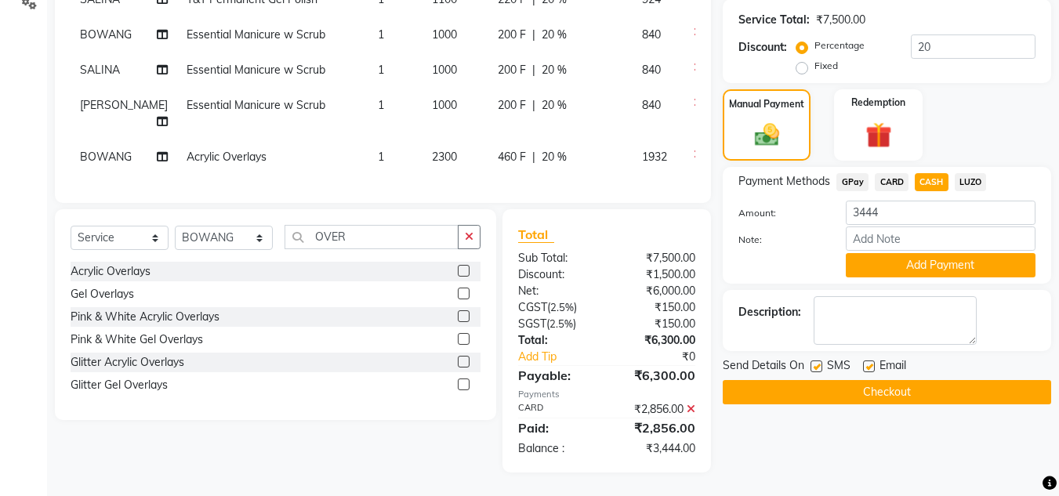
click at [885, 383] on button "Checkout" at bounding box center [887, 392] width 328 height 24
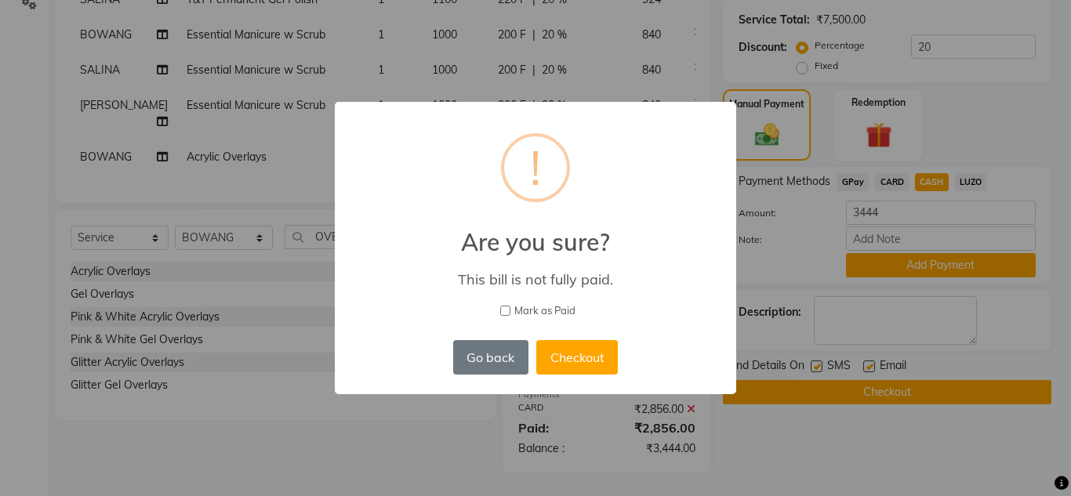
click at [699, 130] on div "× ! Are you sure? This bill is not fully paid. [PERSON_NAME] as Paid Go back No…" at bounding box center [535, 248] width 401 height 292
click at [502, 358] on button "Go back" at bounding box center [490, 357] width 75 height 34
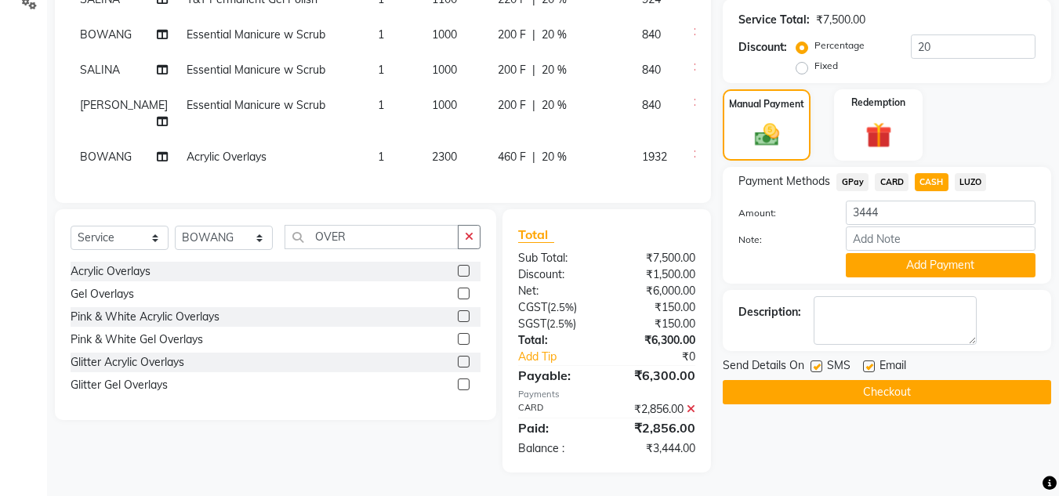
scroll to position [388, 0]
click at [948, 253] on button "Add Payment" at bounding box center [941, 265] width 190 height 24
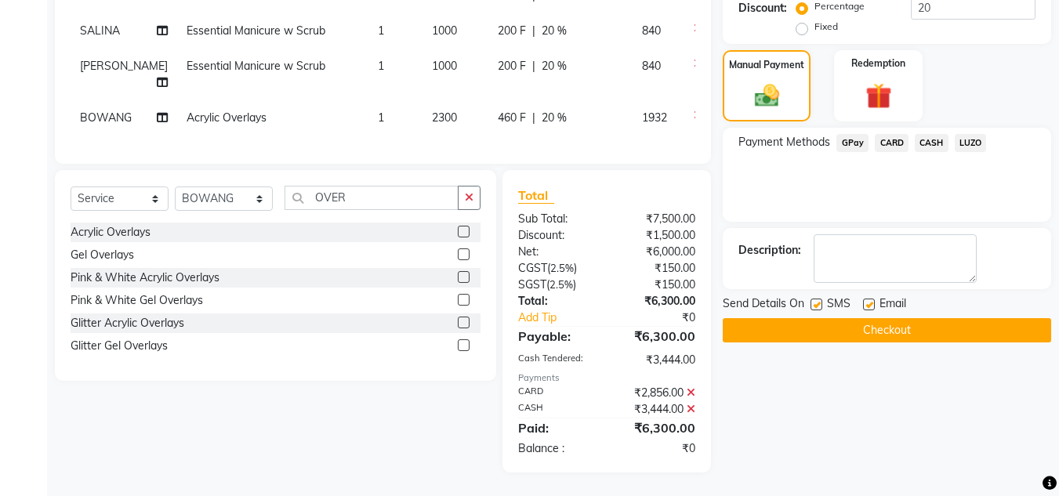
scroll to position [427, 0]
click at [810, 318] on button "Checkout" at bounding box center [887, 330] width 328 height 24
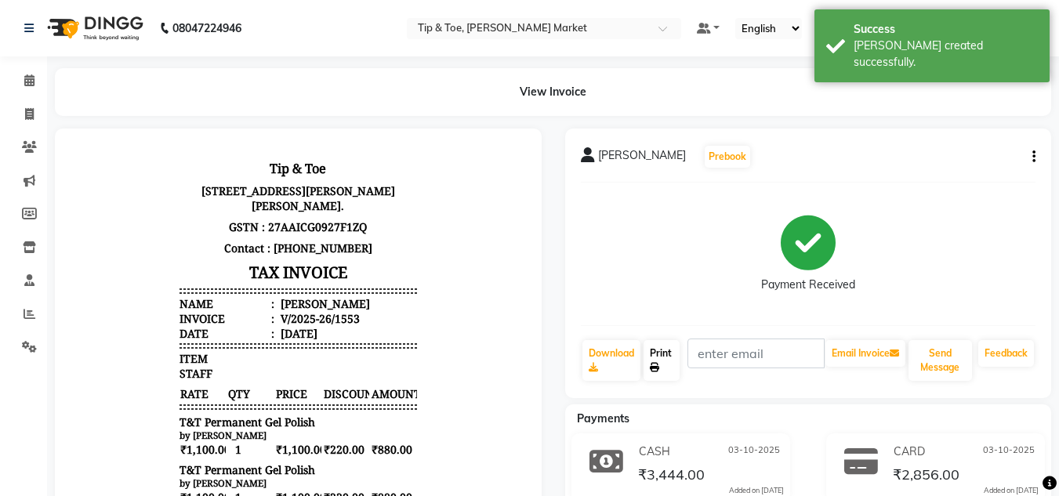
click at [659, 354] on link "Print" at bounding box center [662, 360] width 36 height 41
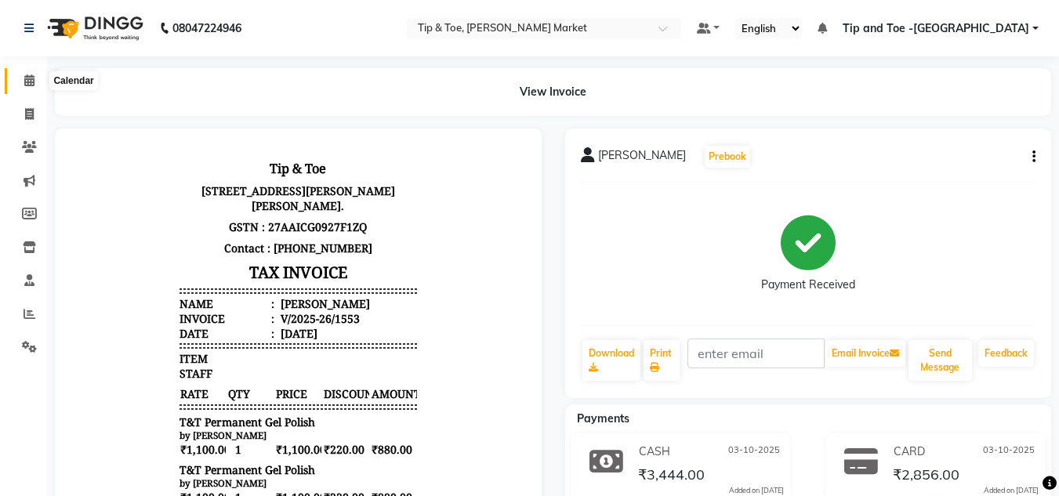
click at [27, 79] on icon at bounding box center [29, 80] width 10 height 12
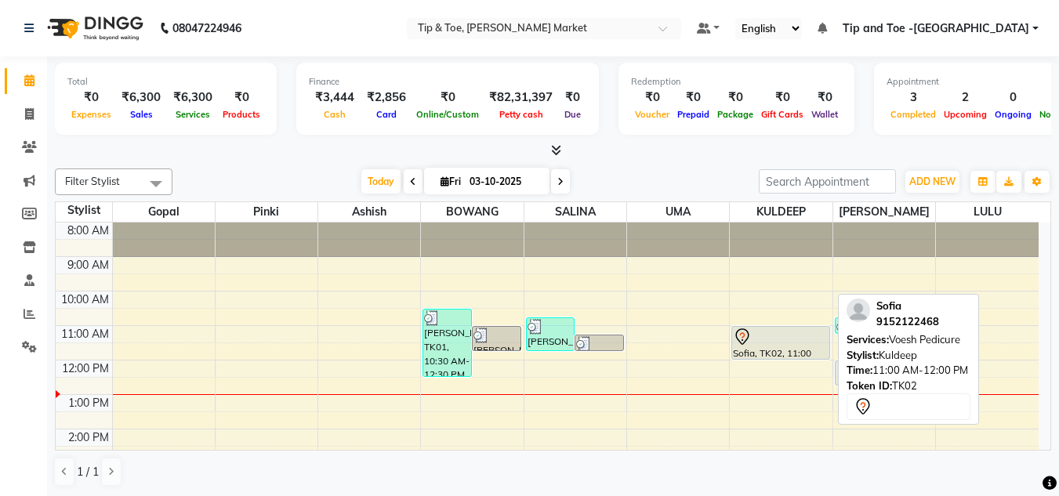
click at [764, 336] on div at bounding box center [780, 337] width 95 height 19
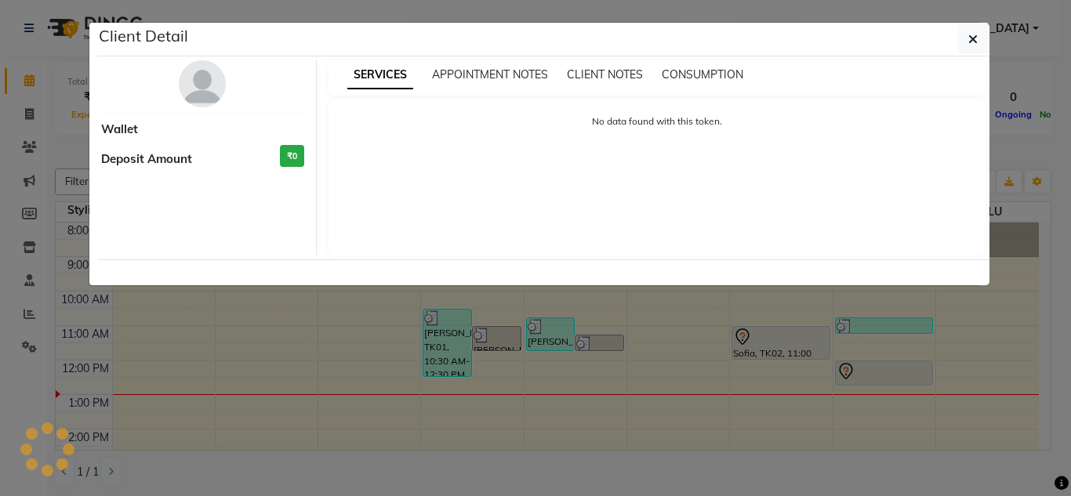
select select "7"
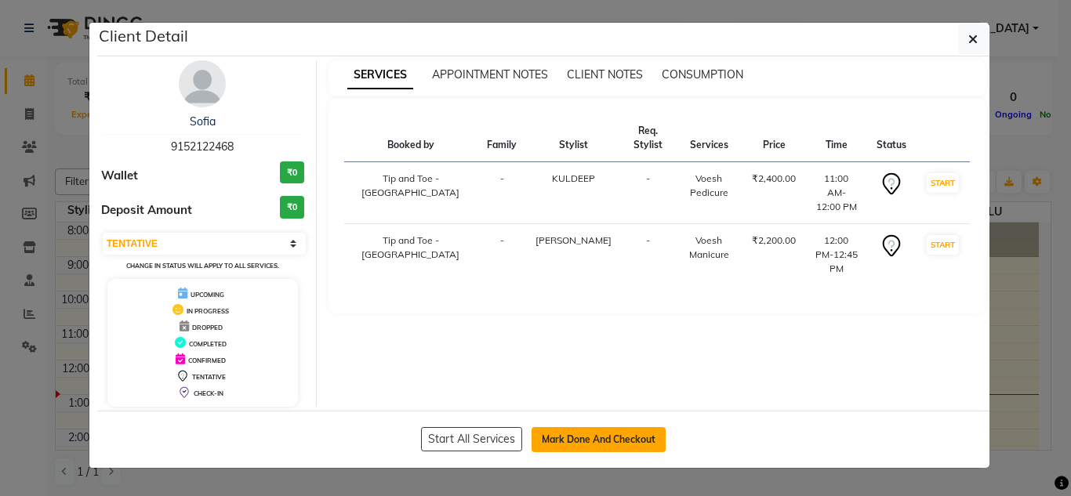
click at [571, 433] on button "Mark Done And Checkout" at bounding box center [599, 439] width 134 height 25
select select "service"
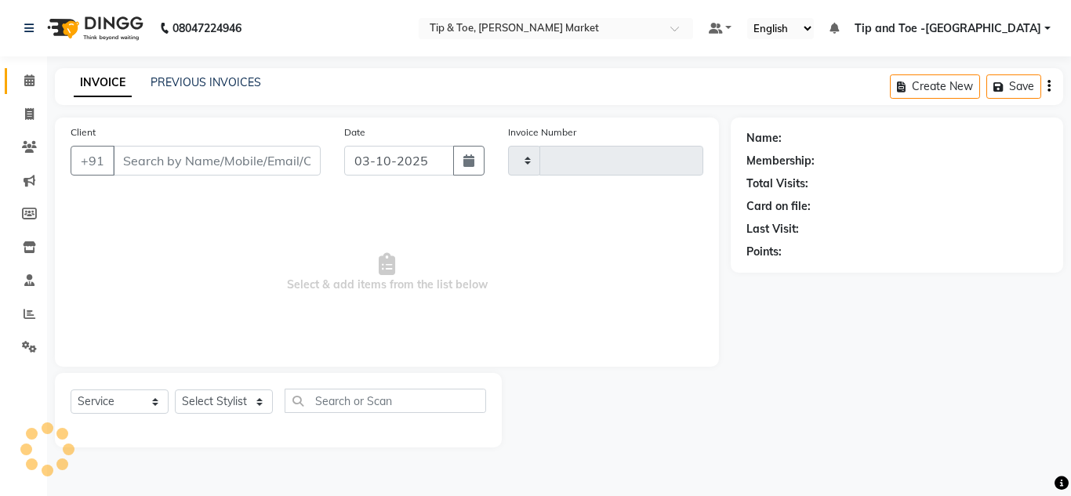
type input "1554"
select select "5940"
type input "9152122468"
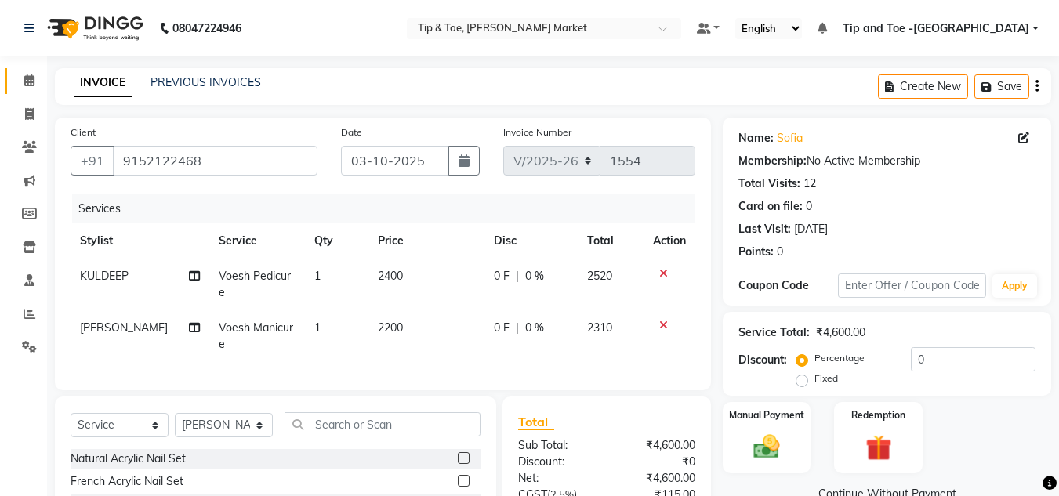
scroll to position [151, 0]
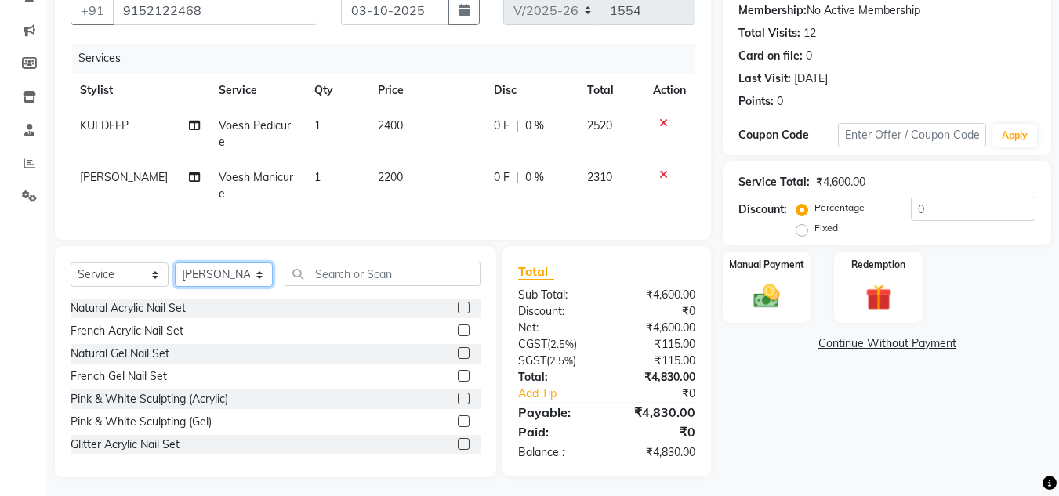
click at [238, 268] on select "Select Stylist Ashish BOWANG [GEOGRAPHIC_DATA] branch login Gopal KULDEEP LULU …" at bounding box center [224, 275] width 98 height 24
select select "41985"
click at [175, 263] on select "Select Stylist Ashish BOWANG [GEOGRAPHIC_DATA] branch login Gopal KULDEEP LULU …" at bounding box center [224, 275] width 98 height 24
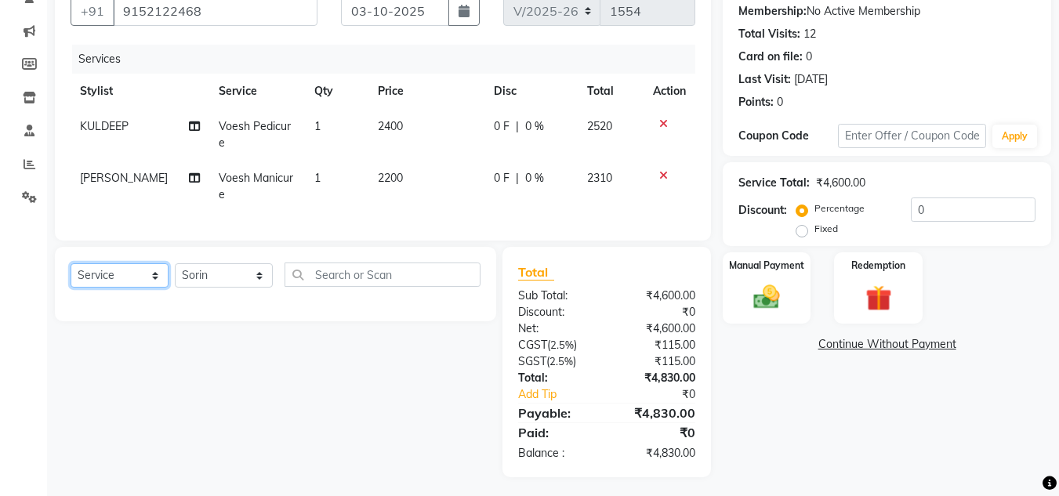
click at [106, 274] on select "Select Service Product Membership Package Voucher Prepaid Gift Card" at bounding box center [120, 275] width 98 height 24
click at [71, 263] on select "Select Service Product Membership Package Voucher Prepaid Gift Card" at bounding box center [120, 275] width 98 height 24
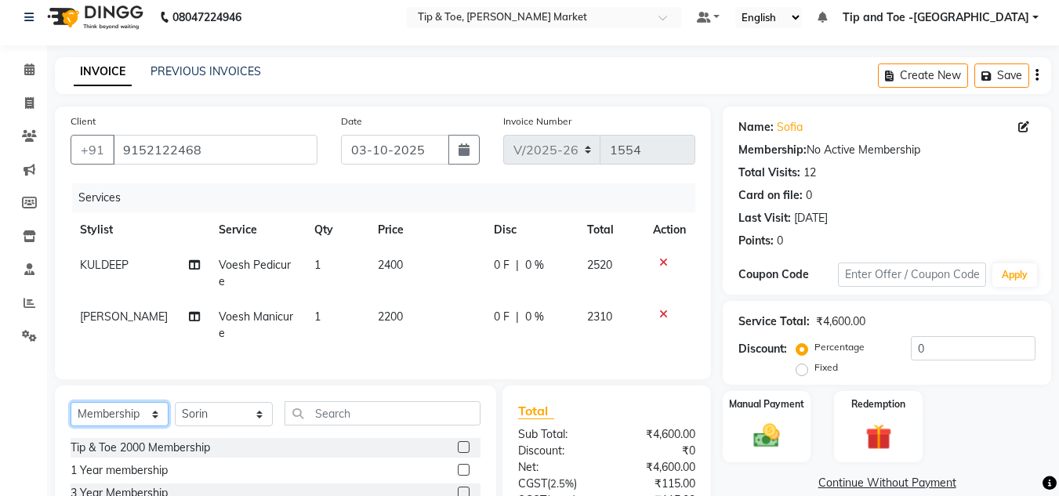
scroll to position [0, 0]
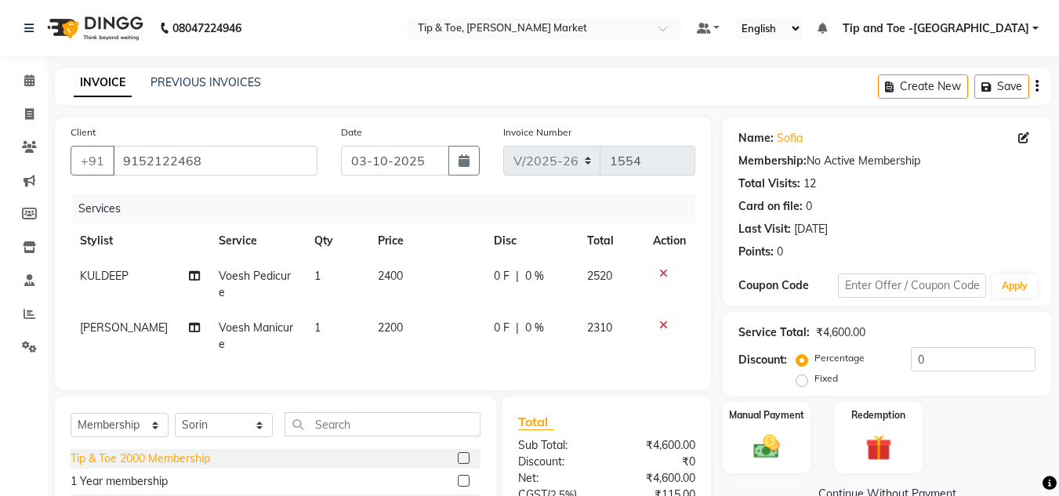
click at [156, 454] on div "Tip & Toe 2000 Membership" at bounding box center [141, 459] width 140 height 16
select select "select"
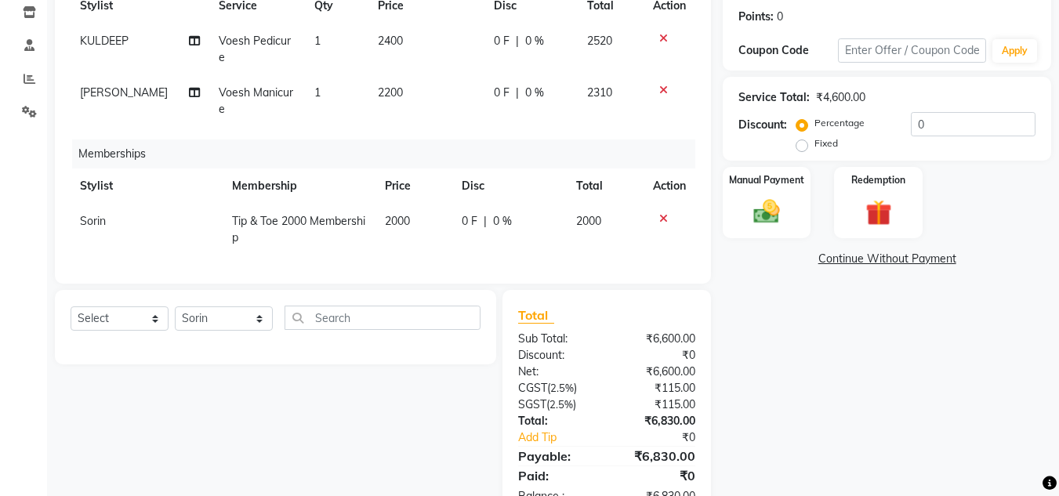
scroll to position [78, 0]
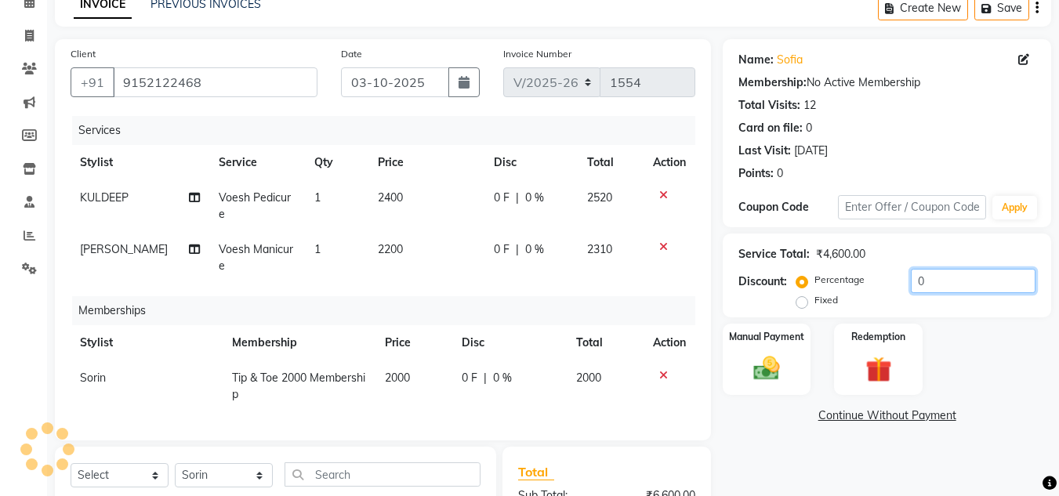
click at [931, 280] on input "0" at bounding box center [973, 281] width 125 height 24
type input "20"
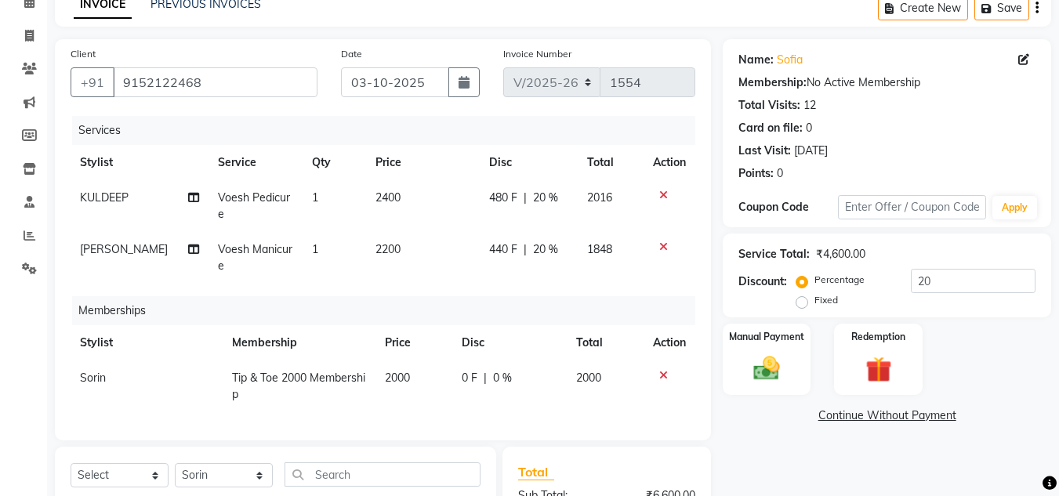
click at [778, 455] on div "Name: [PERSON_NAME] Membership: No Active Membership Total Visits: 12 Card on f…" at bounding box center [893, 358] width 340 height 638
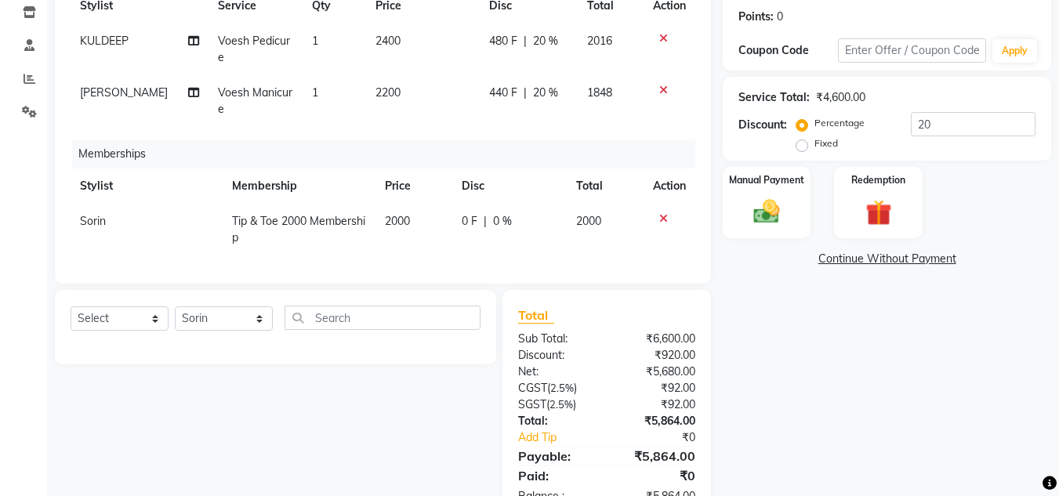
scroll to position [278, 0]
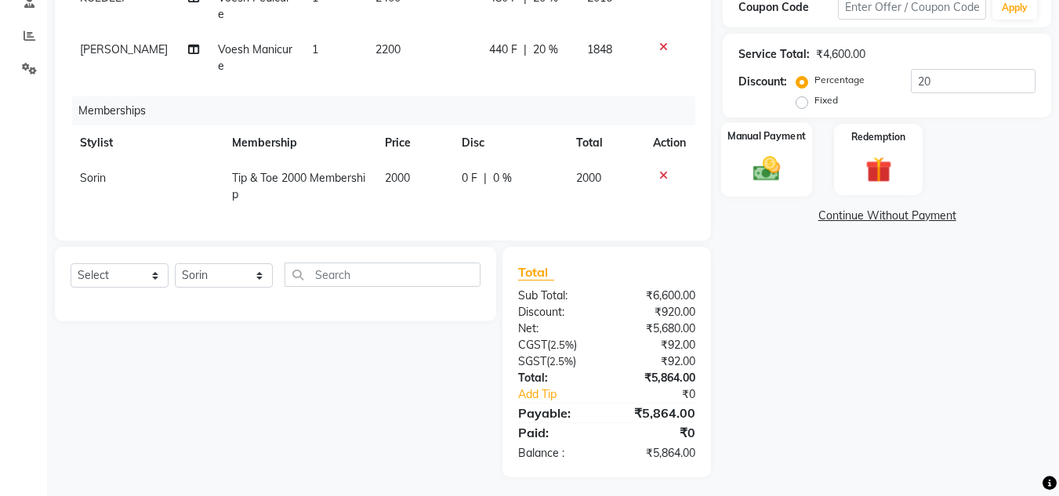
click at [749, 148] on div "Manual Payment" at bounding box center [767, 159] width 92 height 74
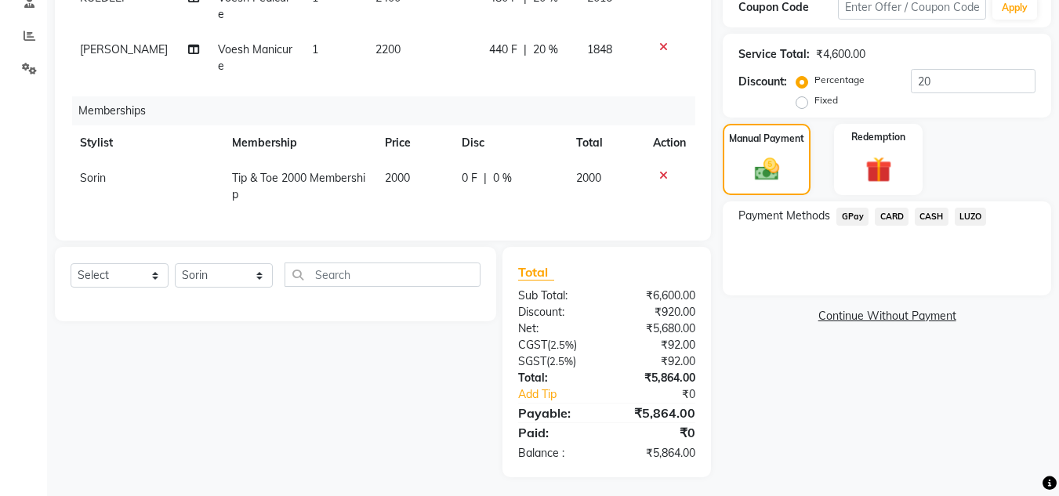
click at [930, 218] on span "CASH" at bounding box center [932, 217] width 34 height 18
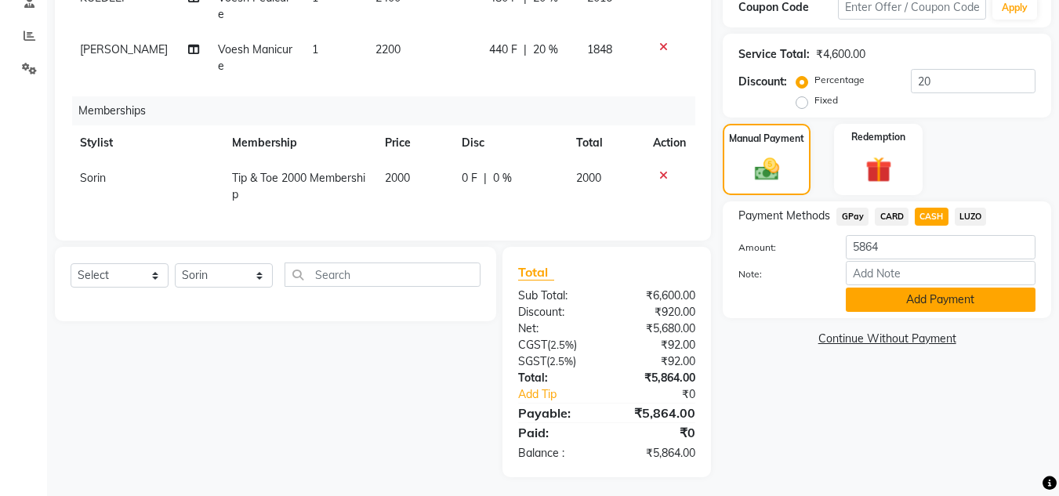
click at [891, 297] on button "Add Payment" at bounding box center [941, 300] width 190 height 24
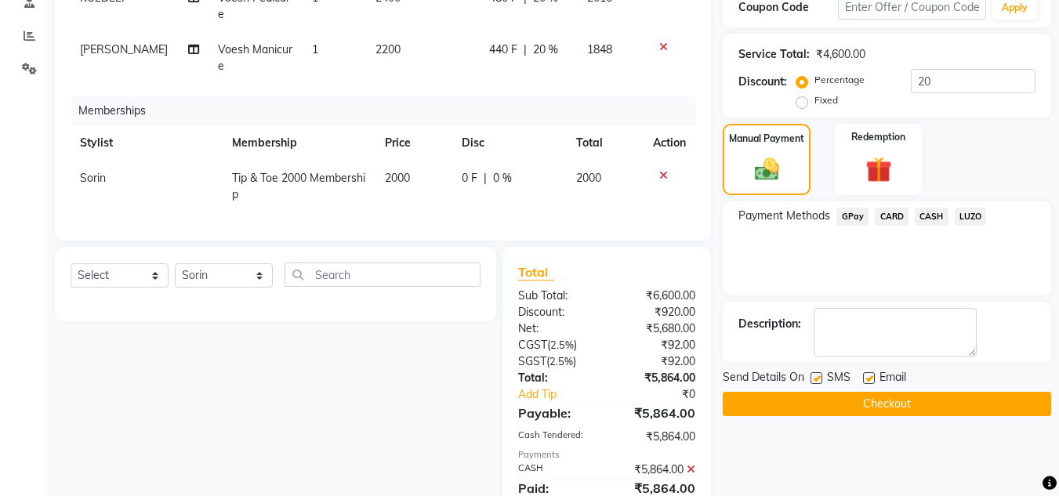
click at [816, 401] on button "Checkout" at bounding box center [887, 404] width 328 height 24
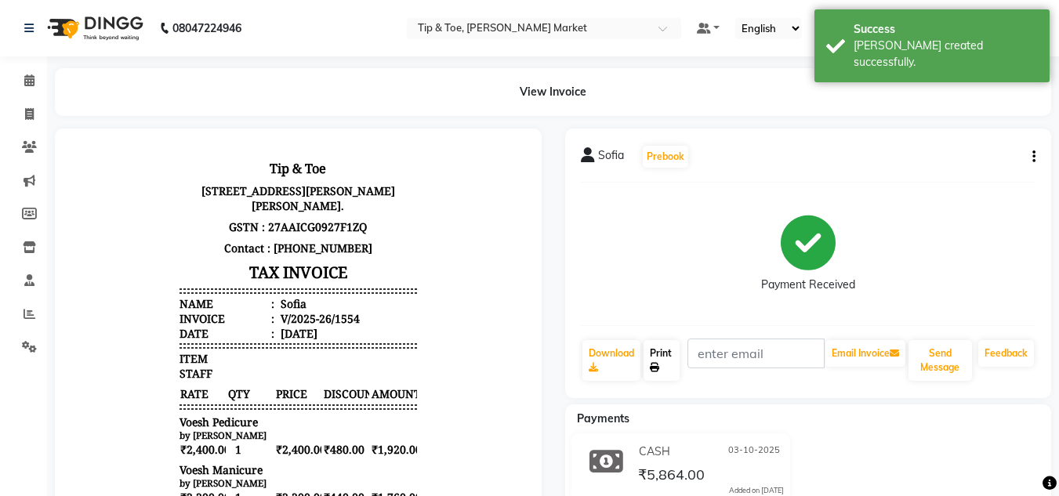
click at [657, 349] on link "Print" at bounding box center [662, 360] width 36 height 41
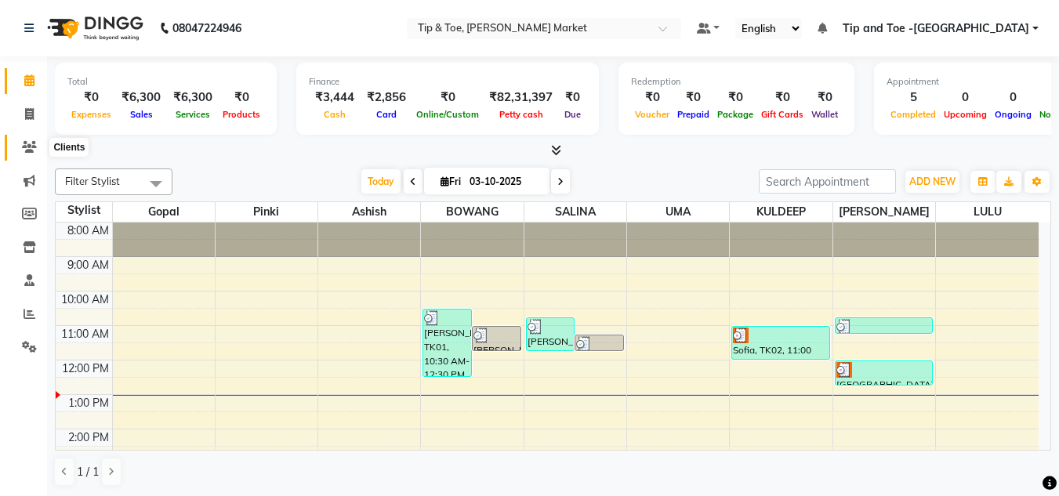
click at [31, 151] on icon at bounding box center [29, 147] width 15 height 12
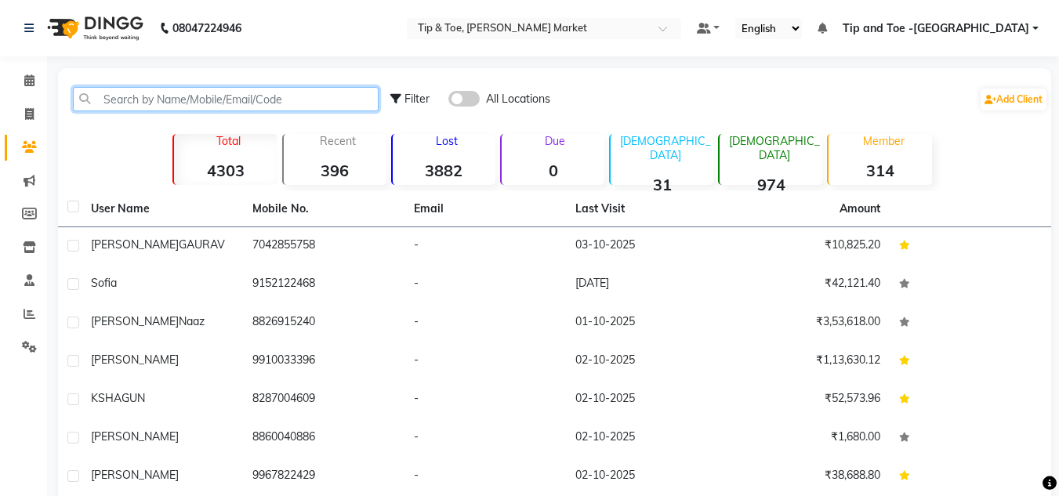
click at [147, 104] on input "text" at bounding box center [226, 99] width 306 height 24
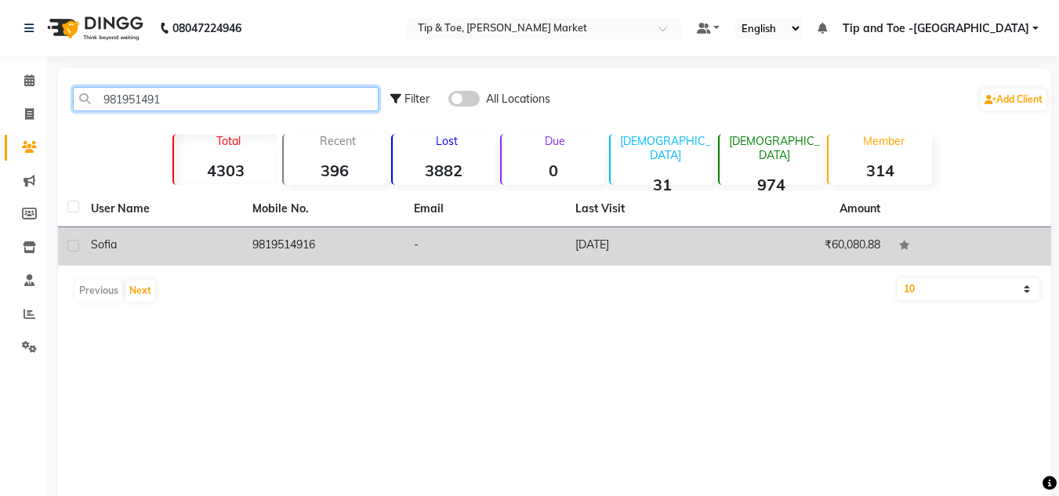
type input "981951491"
click at [286, 233] on td "9819514916" at bounding box center [323, 246] width 161 height 38
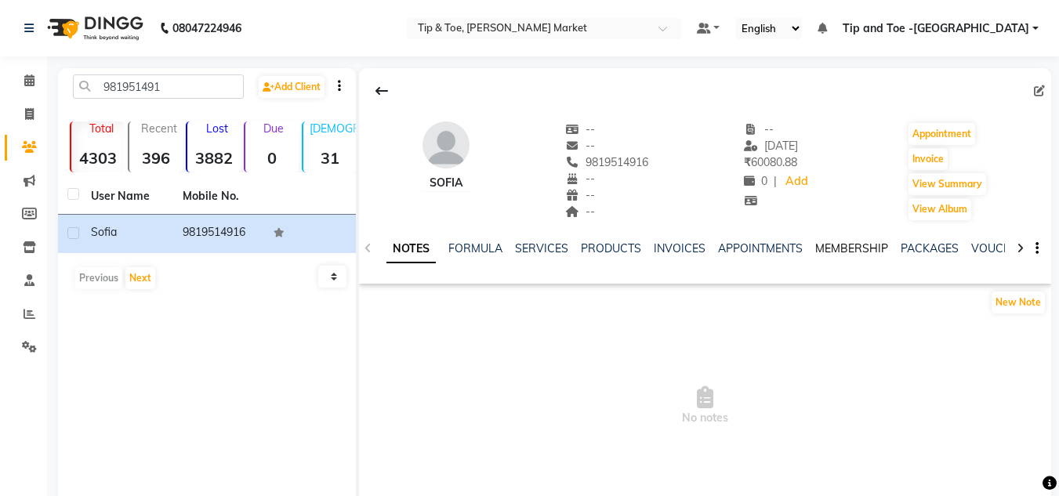
click at [866, 245] on link "MEMBERSHIP" at bounding box center [851, 248] width 73 height 14
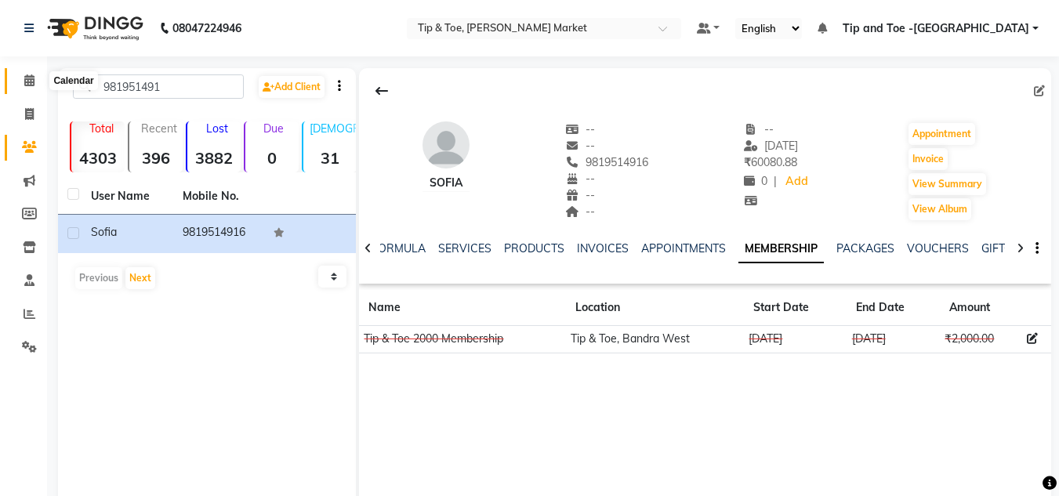
drag, startPoint x: 31, startPoint y: 78, endPoint x: 71, endPoint y: 1, distance: 87.3
click at [32, 78] on icon at bounding box center [29, 80] width 10 height 12
